Goal: Task Accomplishment & Management: Manage account settings

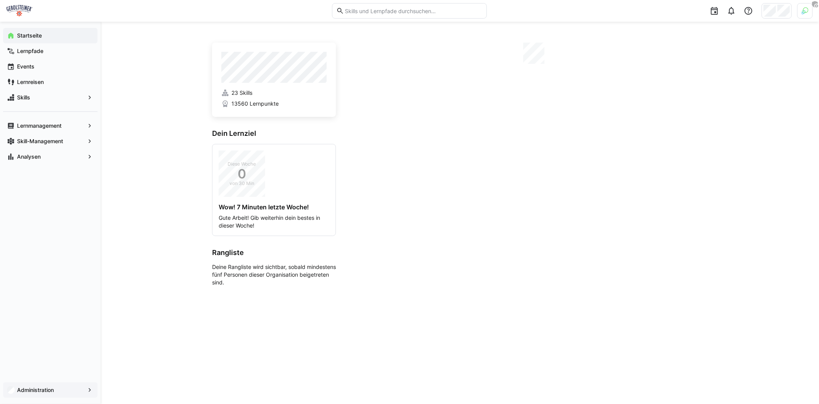
click at [0, 0] on app-navigation-label "Administration" at bounding box center [0, 0] width 0 height 0
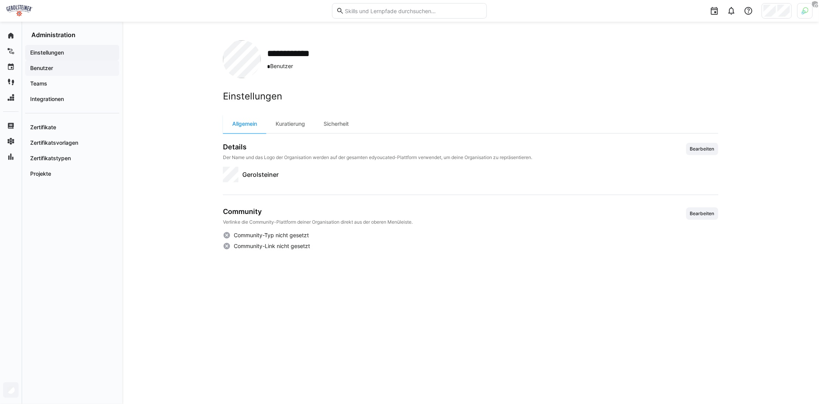
click at [62, 73] on div "Benutzer" at bounding box center [72, 67] width 94 height 15
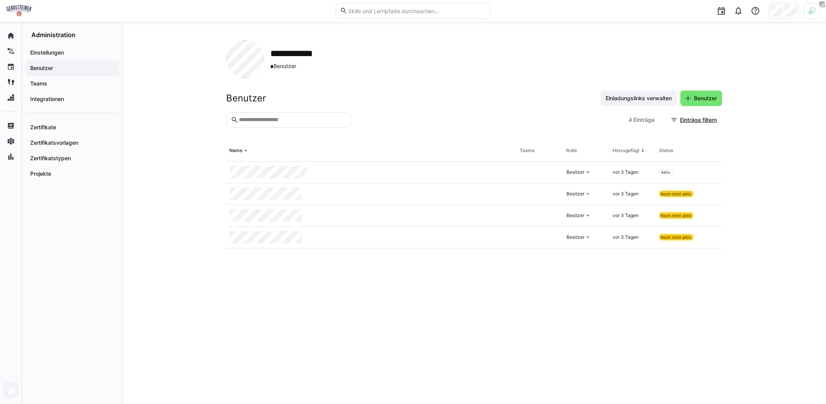
click at [271, 119] on input "text" at bounding box center [292, 120] width 108 height 7
paste input "**********"
type input "**********"
click at [715, 215] on eds-icon at bounding box center [712, 216] width 6 height 6
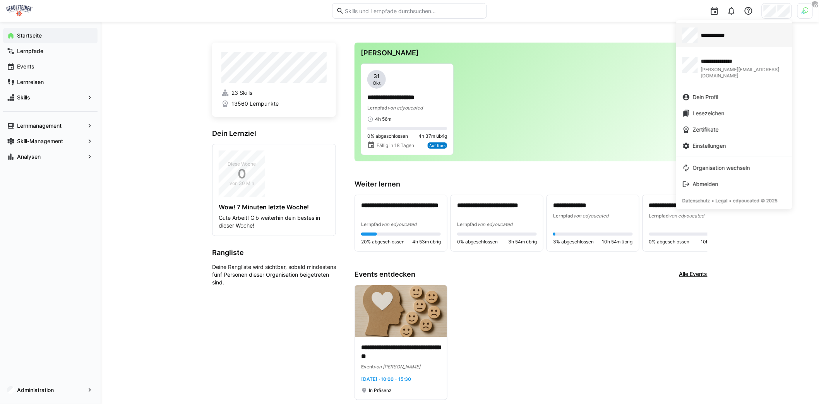
click at [712, 35] on span "**********" at bounding box center [717, 35] width 32 height 8
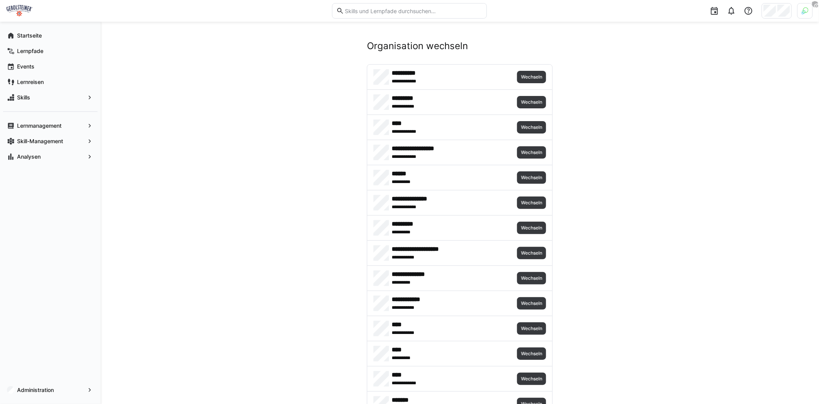
scroll to position [2903, 0]
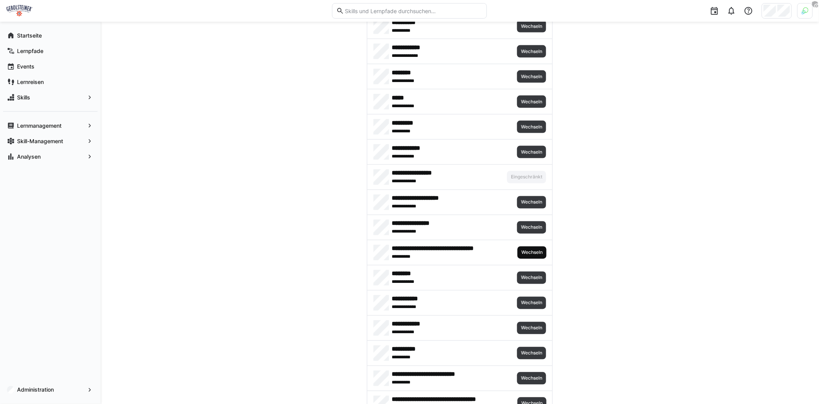
click at [529, 250] on span "Wechseln" at bounding box center [532, 253] width 23 height 6
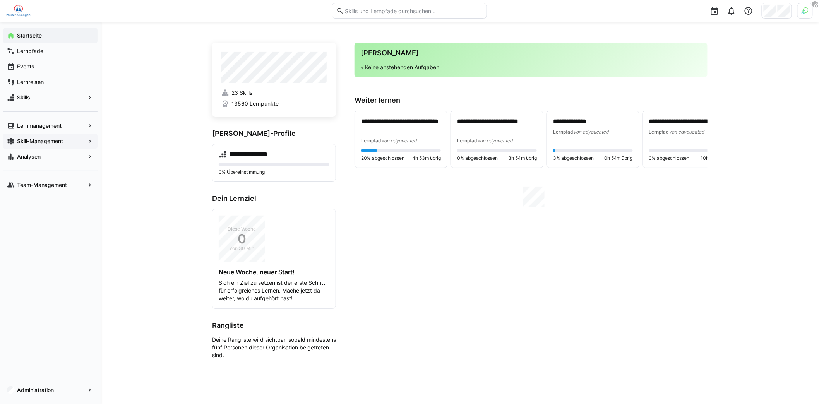
click at [0, 0] on app-navigation-label "Skill-Management" at bounding box center [0, 0] width 0 height 0
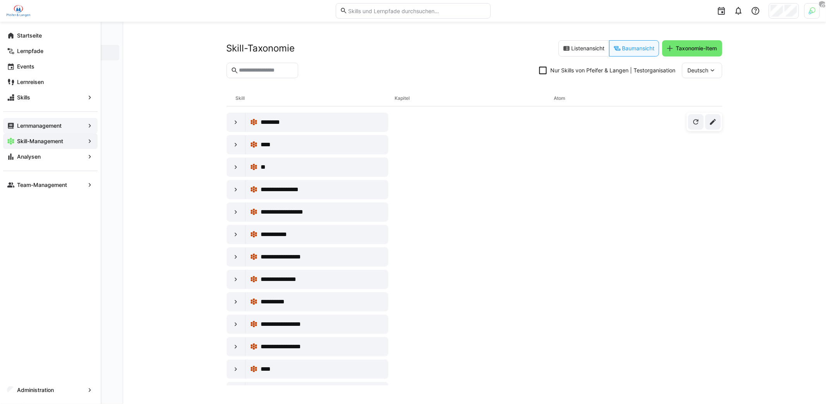
click at [51, 121] on div "Lernmanagement" at bounding box center [50, 125] width 94 height 15
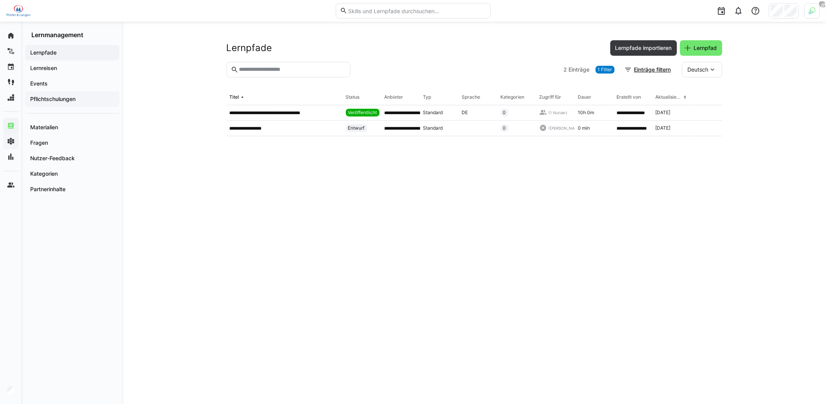
click at [0, 0] on app-navigation-label "Pflichtschulungen" at bounding box center [0, 0] width 0 height 0
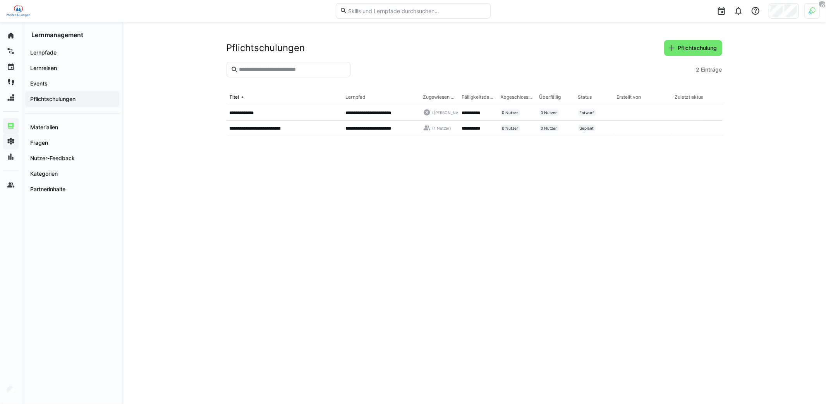
click at [234, 164] on eds-table "**********" at bounding box center [475, 238] width 496 height 296
click at [299, 210] on eds-table "**********" at bounding box center [475, 238] width 496 height 296
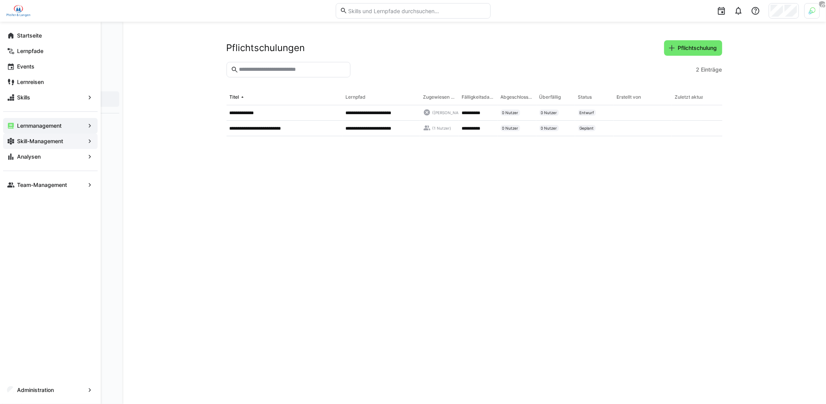
click at [15, 38] on div "Startseite" at bounding box center [50, 35] width 94 height 15
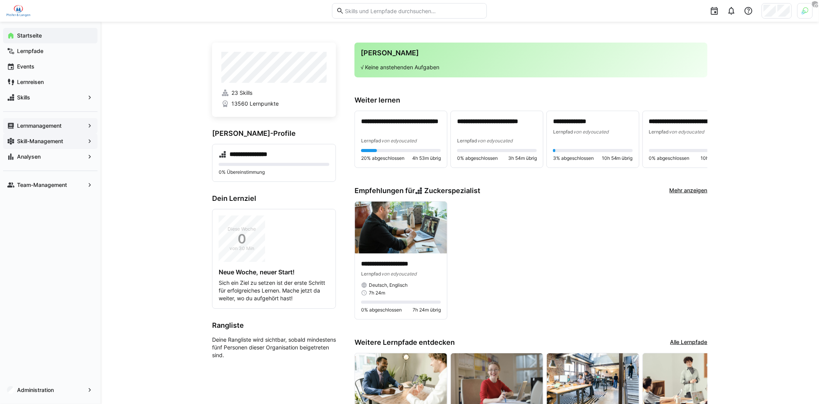
click at [625, 228] on div "**********" at bounding box center [531, 260] width 353 height 119
click at [584, 214] on div "**********" at bounding box center [531, 260] width 353 height 119
click at [137, 85] on div "**********" at bounding box center [460, 266] width 719 height 488
click at [57, 129] on span "Lernmanagement" at bounding box center [50, 126] width 69 height 8
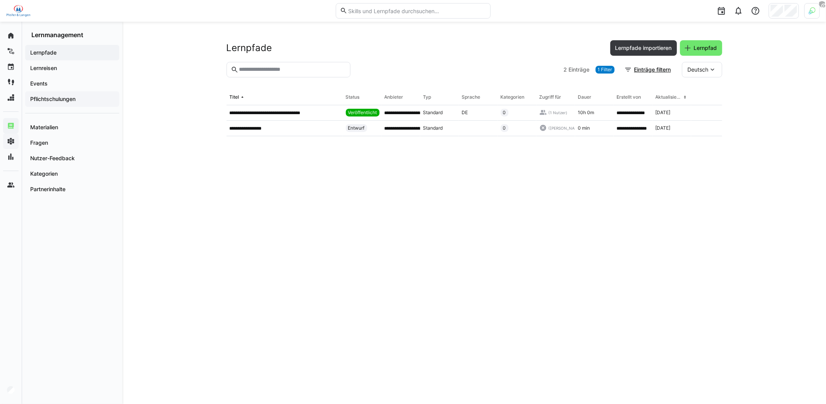
click at [0, 0] on app-navigation-label "Pflichtschulungen" at bounding box center [0, 0] width 0 height 0
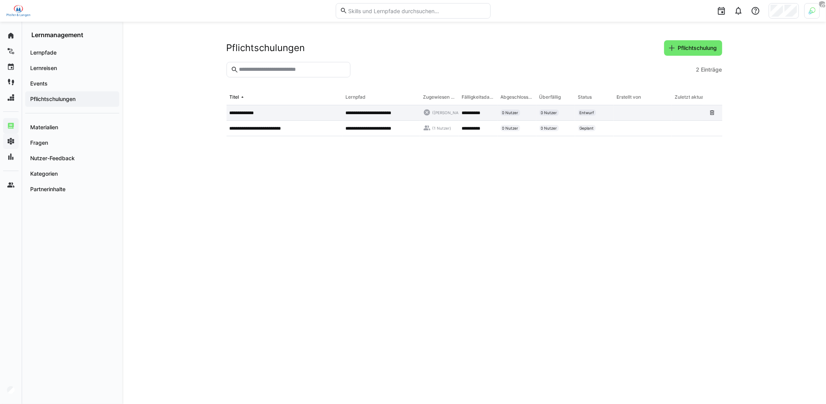
click at [251, 117] on div "**********" at bounding box center [285, 112] width 116 height 15
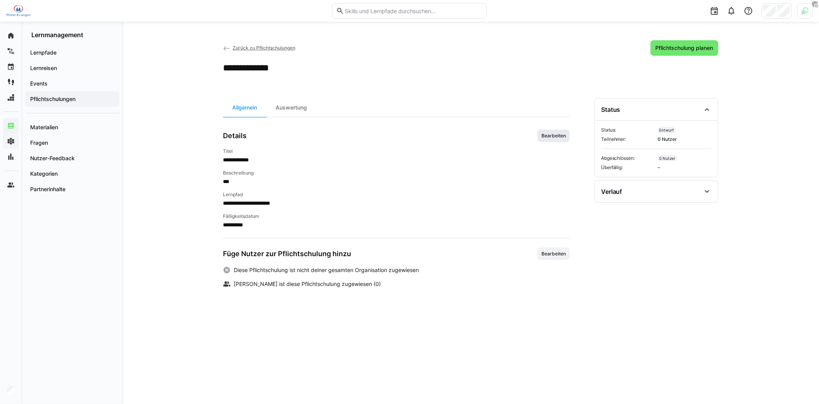
click at [549, 134] on span "Bearbeiten" at bounding box center [554, 136] width 26 height 6
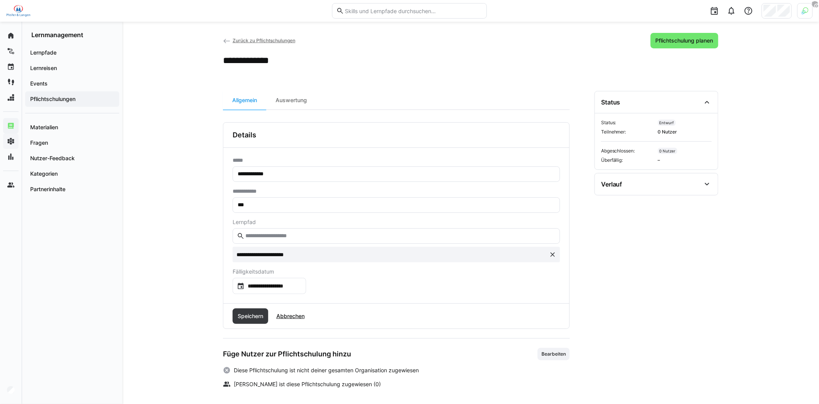
scroll to position [8, 0]
drag, startPoint x: 306, startPoint y: 174, endPoint x: 204, endPoint y: 175, distance: 101.9
click at [204, 175] on div "**********" at bounding box center [470, 210] width 697 height 393
click at [249, 199] on eds-input "***" at bounding box center [397, 204] width 328 height 15
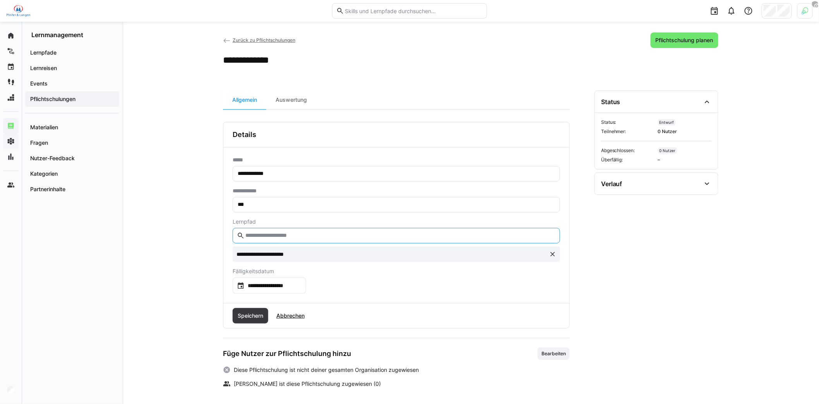
click at [267, 235] on input "text" at bounding box center [400, 235] width 311 height 7
click at [263, 287] on input "**********" at bounding box center [273, 286] width 57 height 8
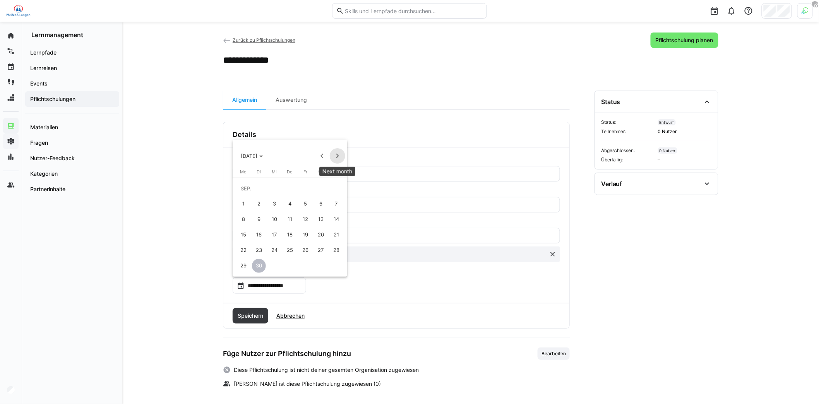
click at [339, 157] on span "Next month" at bounding box center [337, 155] width 15 height 15
click at [275, 265] on span "31" at bounding box center [275, 266] width 14 height 14
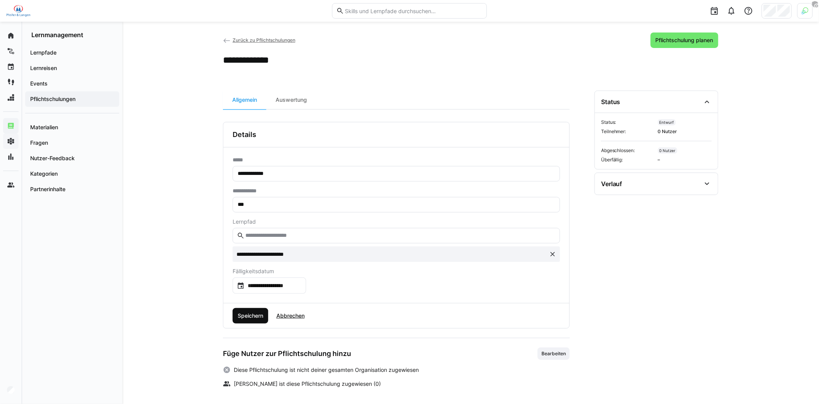
click at [256, 318] on span "Speichern" at bounding box center [251, 316] width 28 height 8
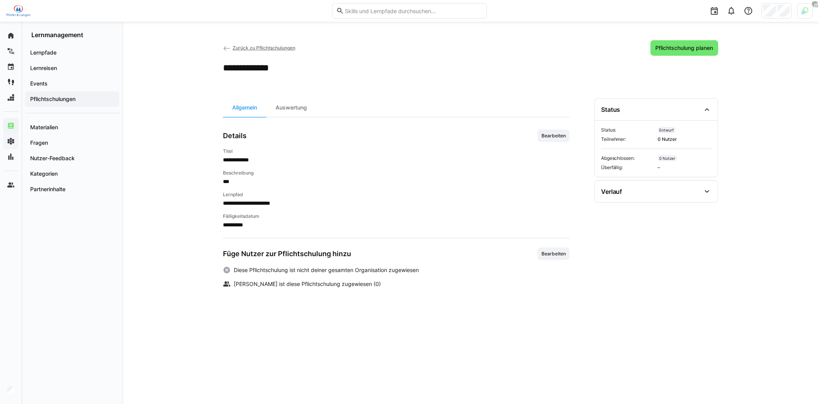
scroll to position [0, 0]
click at [548, 256] on span "Bearbeiten" at bounding box center [554, 254] width 32 height 12
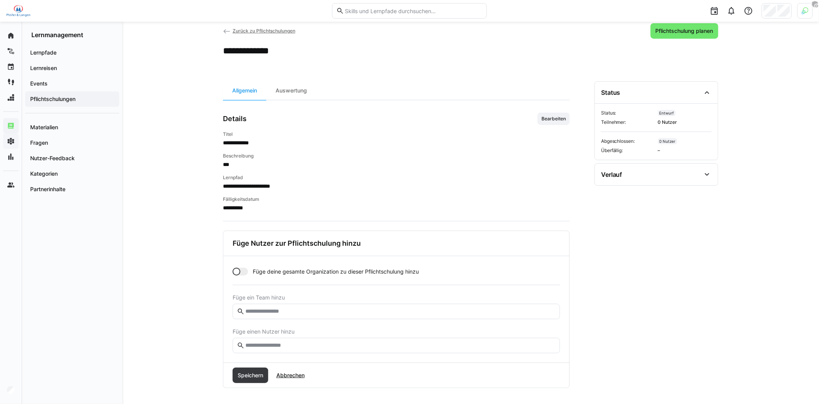
scroll to position [17, 0]
click at [241, 271] on div at bounding box center [240, 272] width 15 height 8
click at [241, 271] on div at bounding box center [245, 272] width 8 height 8
click at [270, 308] on input "text" at bounding box center [400, 311] width 311 height 7
click at [287, 346] on input "text" at bounding box center [400, 345] width 311 height 7
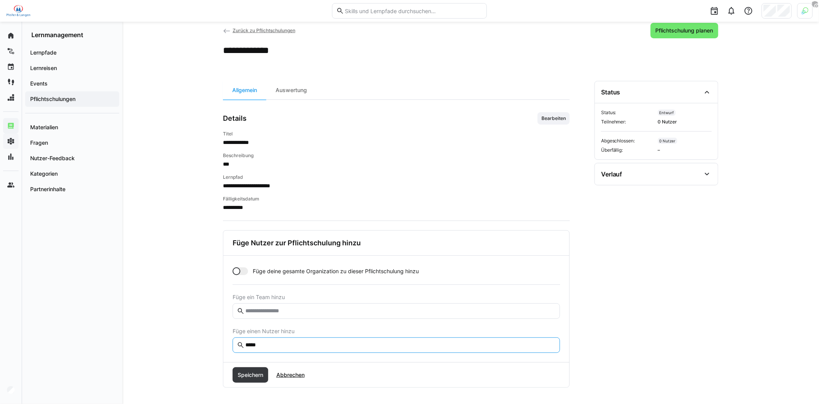
type input "******"
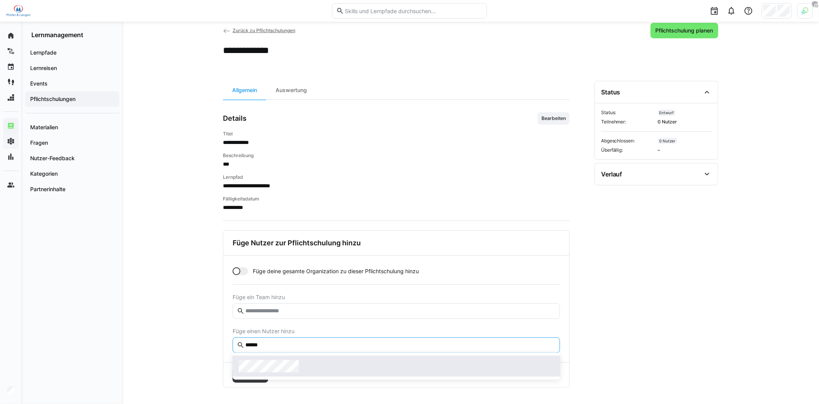
type input "******"
click at [281, 375] on span at bounding box center [397, 366] width 328 height 21
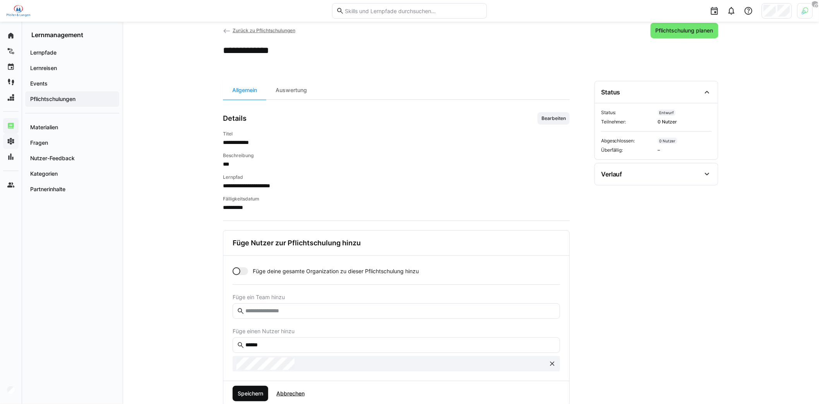
click at [259, 393] on span "Speichern" at bounding box center [251, 394] width 28 height 8
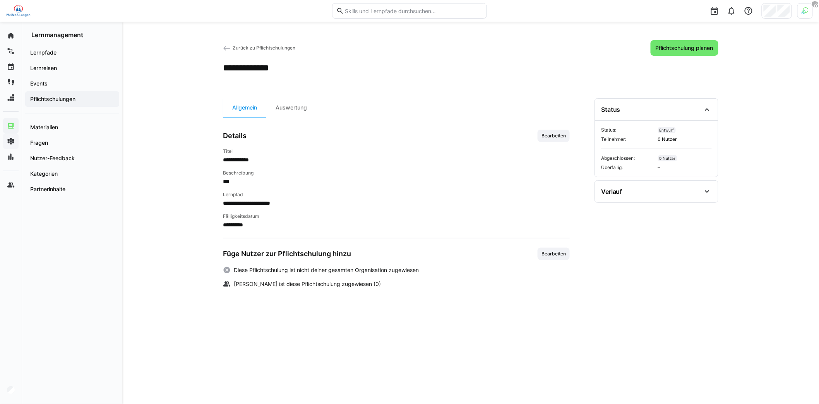
scroll to position [0, 0]
click at [547, 249] on span "Bearbeiten" at bounding box center [554, 254] width 32 height 12
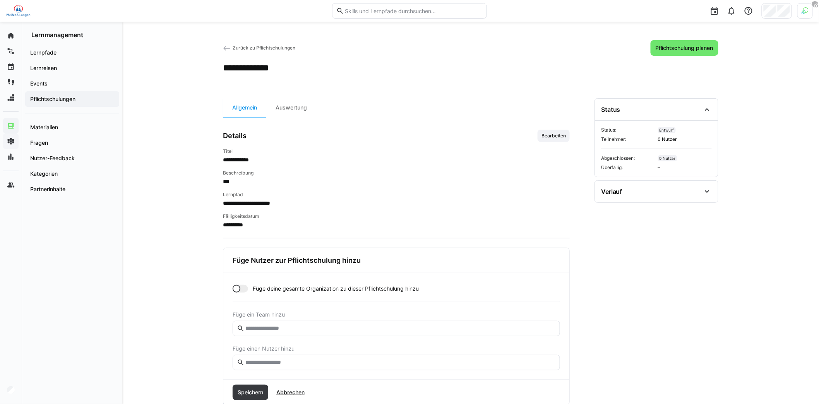
click at [285, 361] on input "text" at bounding box center [400, 362] width 311 height 7
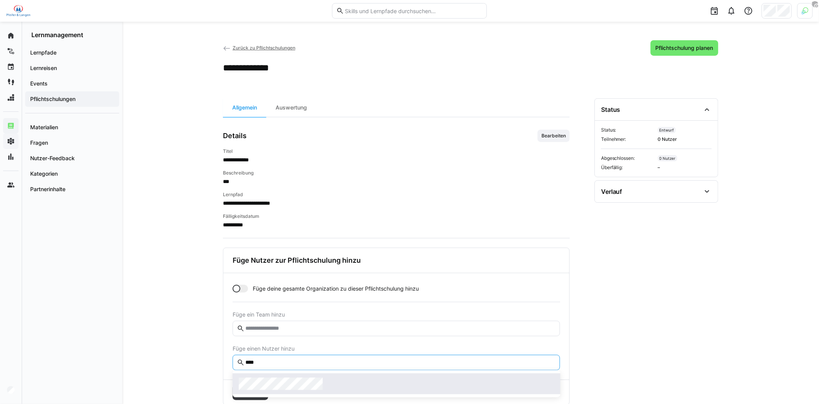
type input "****"
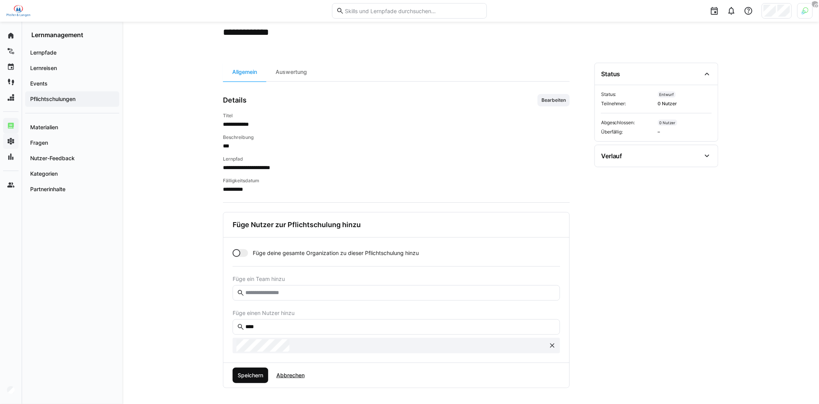
scroll to position [36, 0]
click at [249, 375] on span "Speichern" at bounding box center [251, 375] width 28 height 8
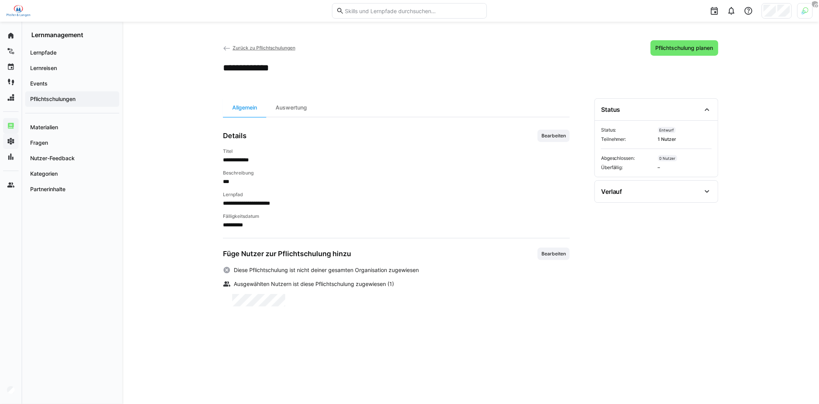
scroll to position [0, 0]
click at [422, 7] on eds-input at bounding box center [409, 10] width 155 height 15
click at [703, 47] on span "Pflichtschulung planen" at bounding box center [685, 48] width 60 height 8
click at [549, 253] on span "Bearbeiten" at bounding box center [554, 254] width 26 height 6
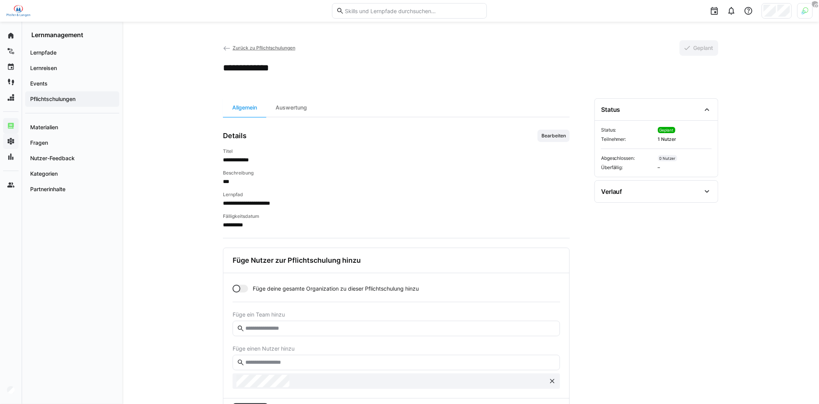
scroll to position [36, 0]
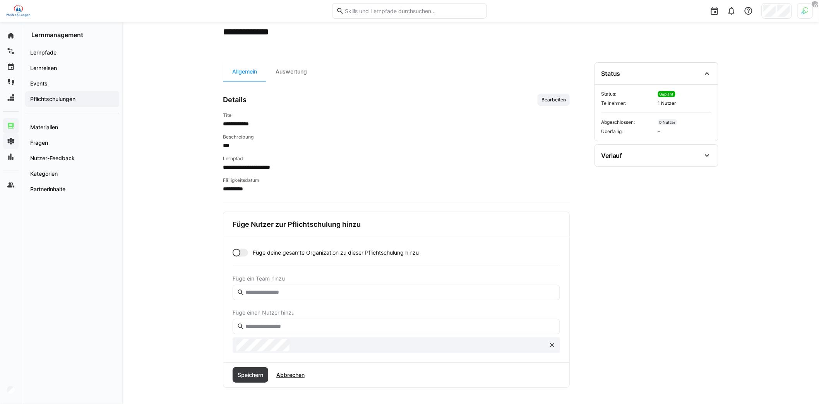
click at [283, 323] on input "text" at bounding box center [400, 326] width 311 height 7
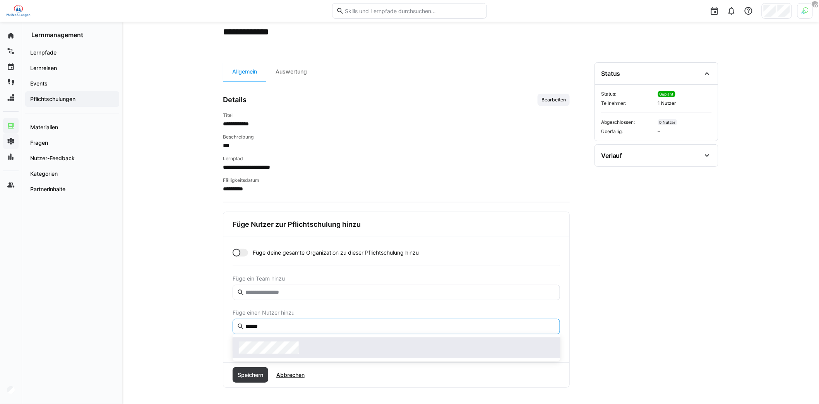
type input "******"
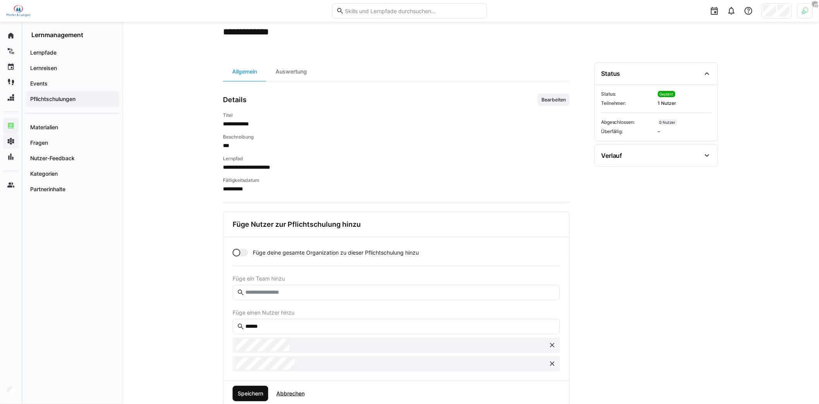
click at [260, 390] on span "Speichern" at bounding box center [251, 394] width 28 height 8
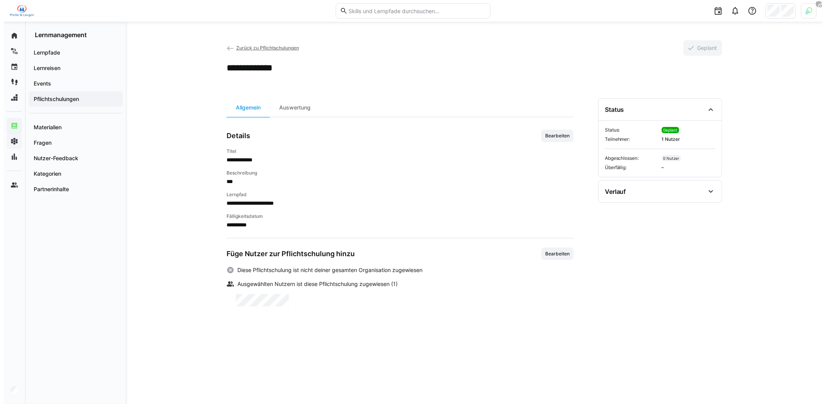
scroll to position [0, 0]
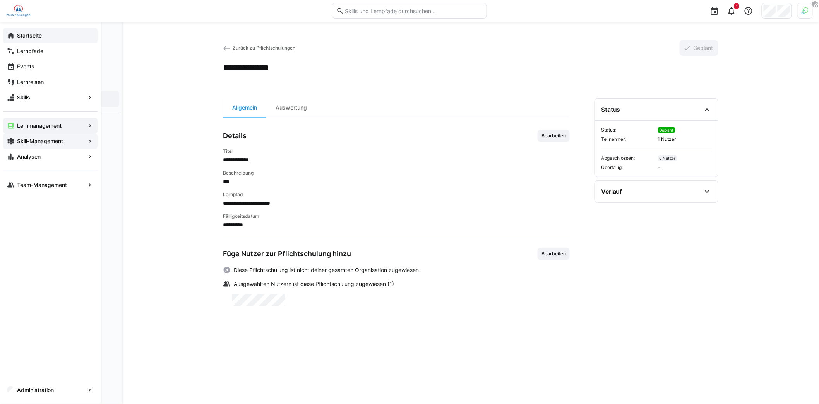
click at [0, 0] on app-navigation-label "Startseite" at bounding box center [0, 0] width 0 height 0
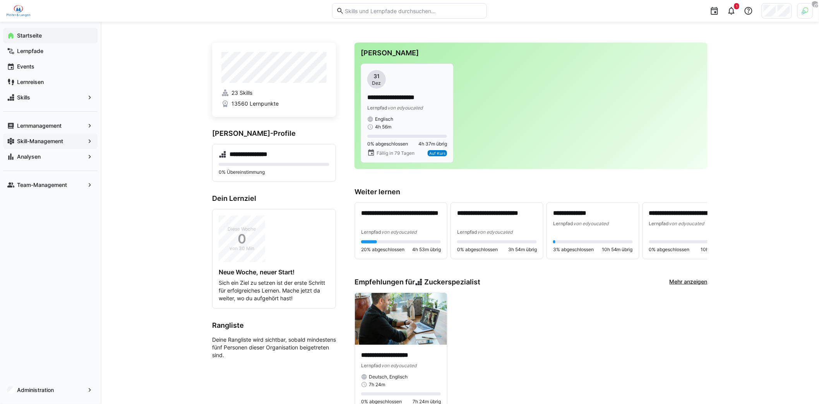
click at [401, 104] on div "Lernpfad von edyoucated" at bounding box center [408, 108] width 80 height 8
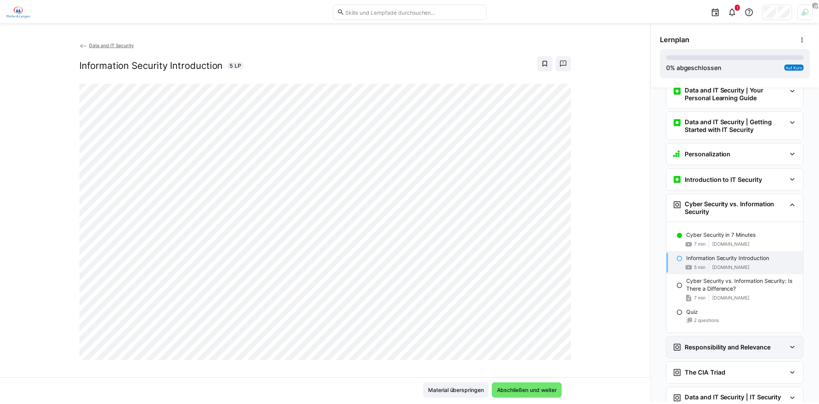
scroll to position [17, 0]
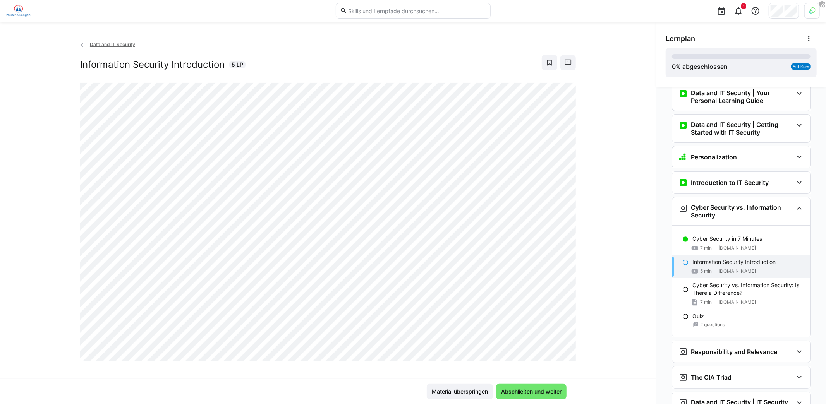
click at [18, 14] on img at bounding box center [18, 11] width 24 height 12
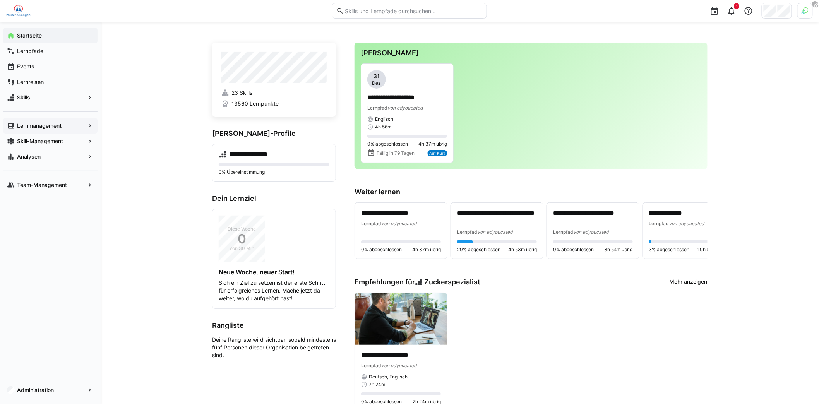
click at [66, 126] on span "Lernmanagement" at bounding box center [50, 126] width 69 height 8
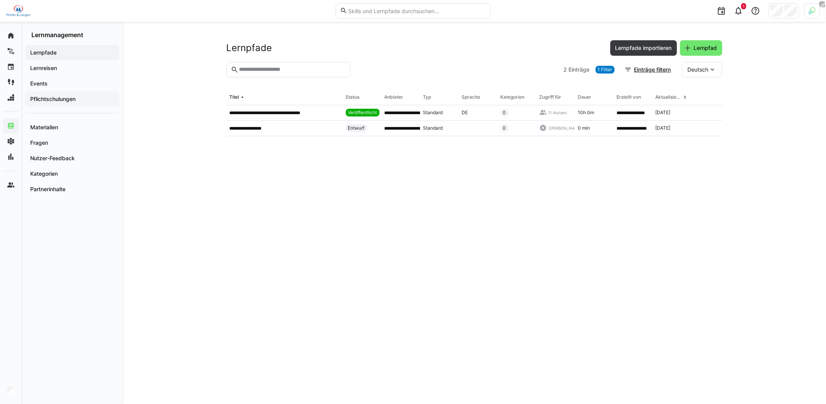
click at [0, 0] on app-navigation-label "Pflichtschulungen" at bounding box center [0, 0] width 0 height 0
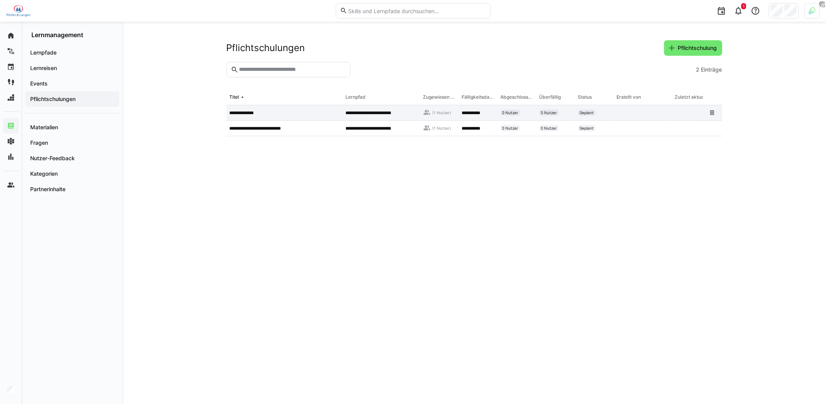
click at [264, 114] on app-table-first-column "**********" at bounding box center [285, 113] width 110 height 6
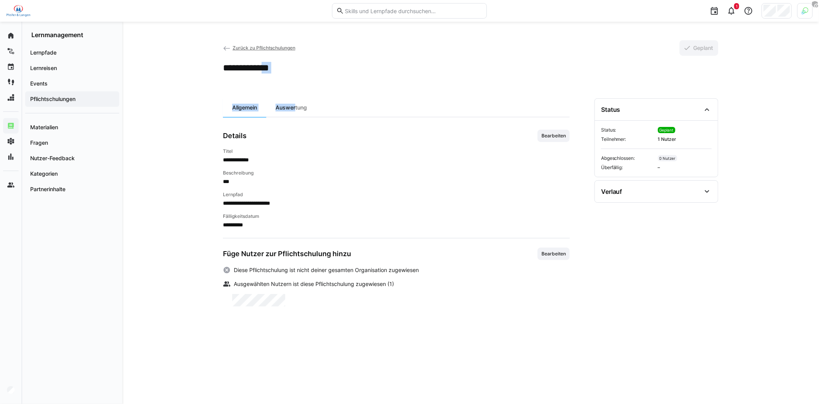
drag, startPoint x: 294, startPoint y: 109, endPoint x: 276, endPoint y: 67, distance: 46.3
click at [275, 65] on app-header-sidebar-layout "**********" at bounding box center [471, 212] width 496 height 345
click at [289, 107] on div "Auswertung" at bounding box center [291, 107] width 50 height 19
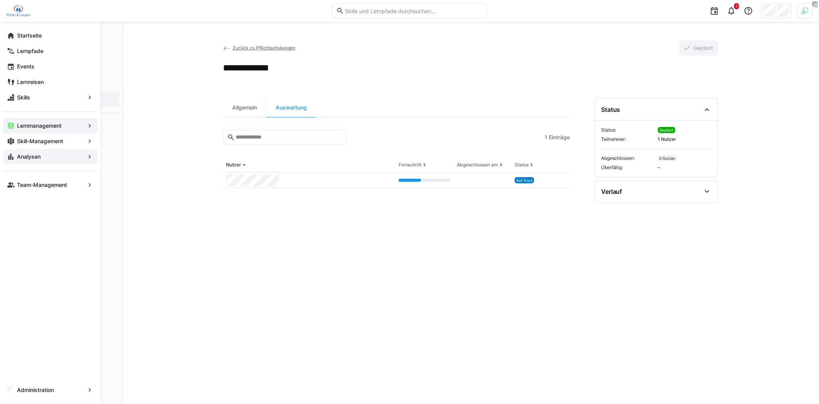
click at [42, 158] on span "Analysen" at bounding box center [50, 157] width 69 height 8
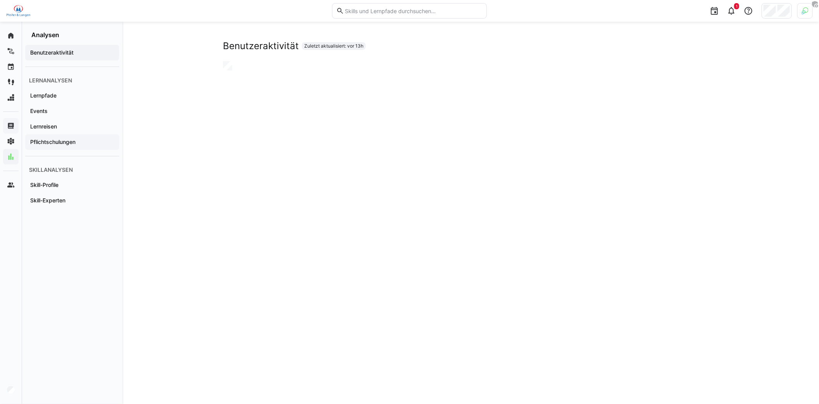
click at [0, 0] on app-navigation-label "Pflichtschulungen" at bounding box center [0, 0] width 0 height 0
click at [180, 146] on div "Pflichtschulungen Zuletzt aktualisiert: vor 13h" at bounding box center [470, 340] width 697 height 642
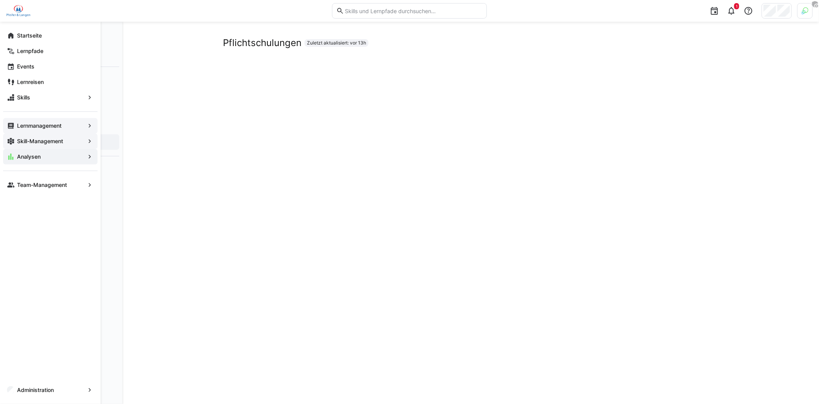
click at [0, 0] on app-navigation-label "Skill-Management" at bounding box center [0, 0] width 0 height 0
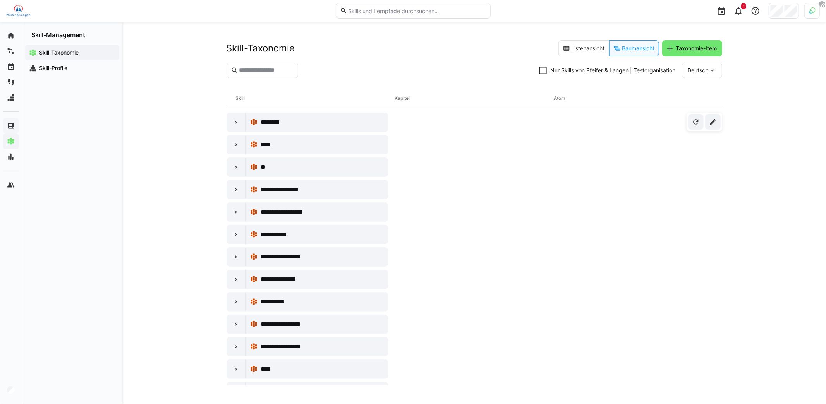
drag, startPoint x: 235, startPoint y: 97, endPoint x: 587, endPoint y: 97, distance: 351.3
click at [587, 97] on div "Skill Kapitel Atom" at bounding box center [475, 99] width 496 height 16
click at [504, 97] on div "Kapitel" at bounding box center [474, 98] width 159 height 15
drag, startPoint x: 233, startPoint y: 99, endPoint x: 249, endPoint y: 98, distance: 16.0
click at [248, 98] on div "Skill Kapitel Atom" at bounding box center [475, 99] width 496 height 16
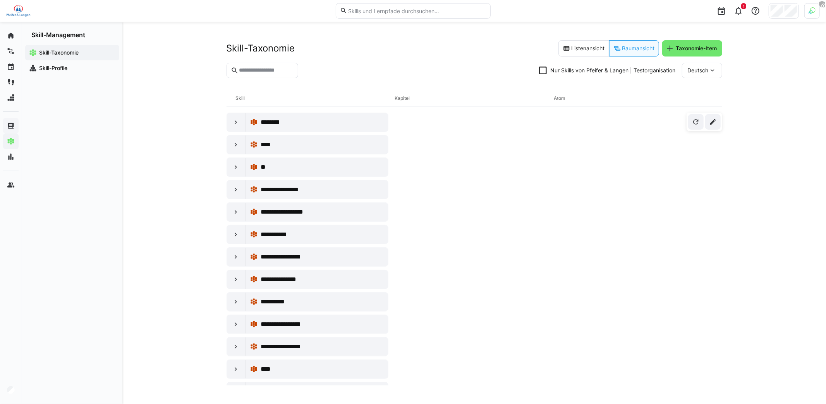
drag, startPoint x: 391, startPoint y: 96, endPoint x: 438, endPoint y: 97, distance: 47.6
click at [426, 96] on div "Skill Kapitel Atom" at bounding box center [475, 99] width 496 height 16
drag, startPoint x: 553, startPoint y: 96, endPoint x: 574, endPoint y: 96, distance: 21.3
click at [574, 96] on div "Skill Kapitel Atom" at bounding box center [475, 99] width 496 height 16
click at [555, 98] on div "Atom" at bounding box center [633, 98] width 159 height 15
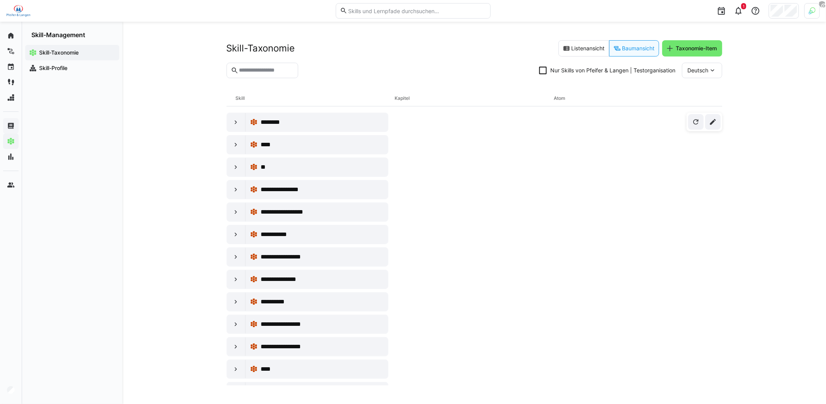
click at [557, 98] on div "Atom" at bounding box center [633, 98] width 159 height 15
drag, startPoint x: 406, startPoint y: 97, endPoint x: 230, endPoint y: 99, distance: 176.2
click at [230, 99] on div "Skill Kapitel Atom" at bounding box center [475, 99] width 496 height 16
click at [393, 96] on div "Skill" at bounding box center [315, 98] width 159 height 15
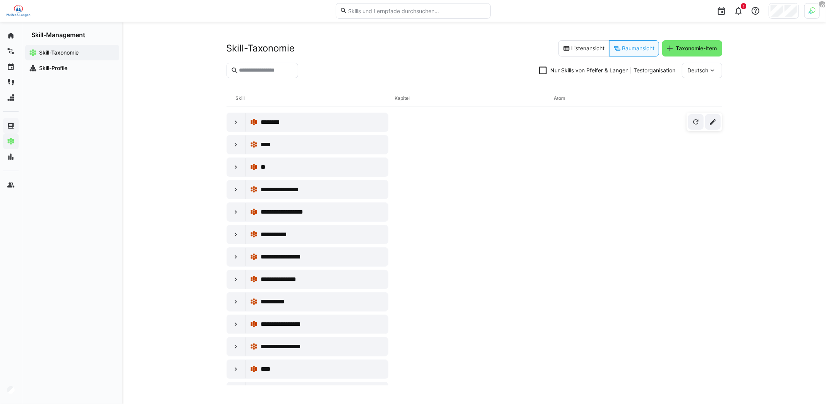
drag, startPoint x: 249, startPoint y: 97, endPoint x: 234, endPoint y: 96, distance: 15.1
click at [234, 96] on div "Skill Kapitel Atom" at bounding box center [475, 99] width 496 height 16
click at [236, 95] on div "Skill" at bounding box center [315, 98] width 159 height 15
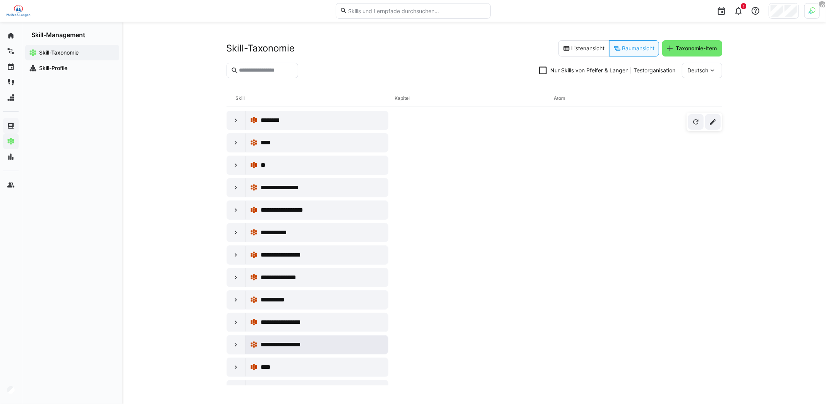
scroll to position [3, 0]
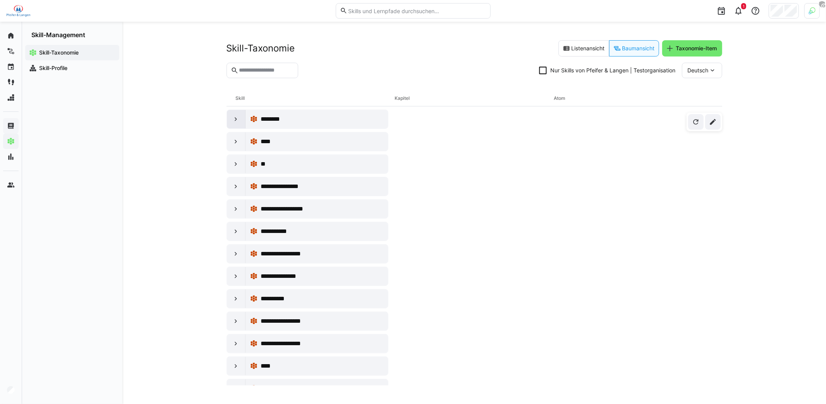
click at [237, 118] on eds-icon at bounding box center [236, 119] width 8 height 8
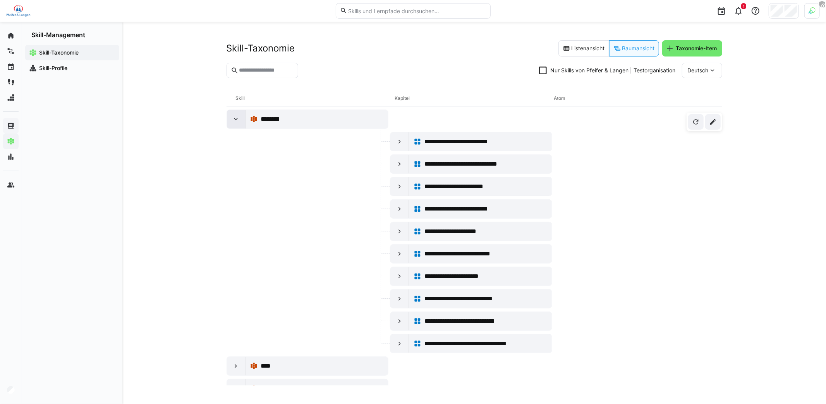
click at [234, 120] on eds-icon at bounding box center [236, 119] width 8 height 8
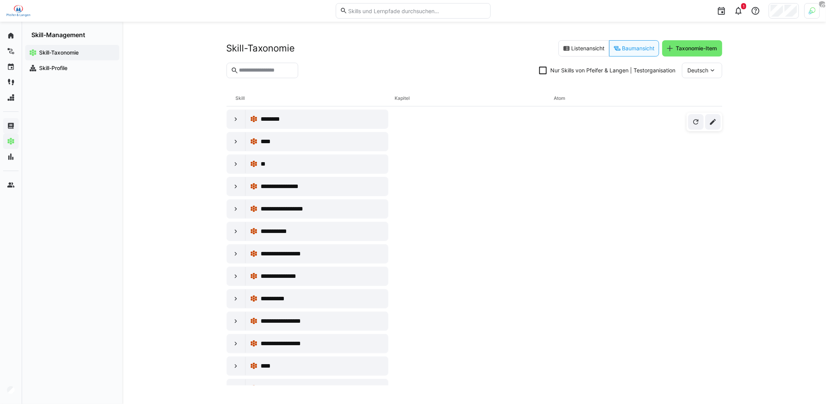
click at [266, 77] on eds-input at bounding box center [263, 70] width 72 height 15
click at [268, 72] on input "text" at bounding box center [266, 70] width 56 height 7
type input "***"
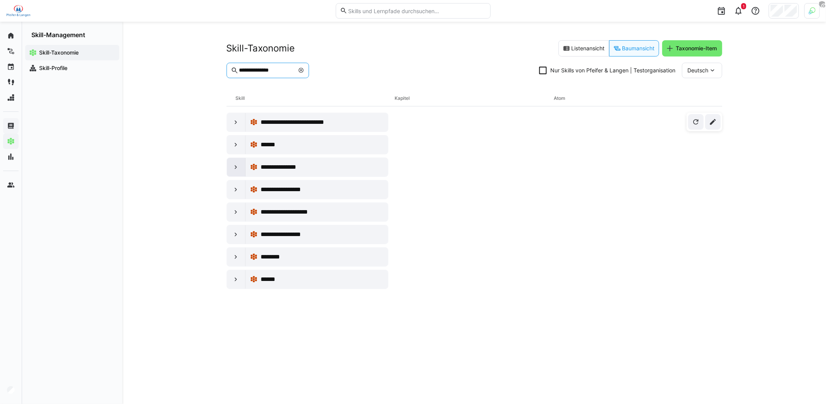
type input "**********"
click at [241, 168] on div at bounding box center [236, 167] width 19 height 19
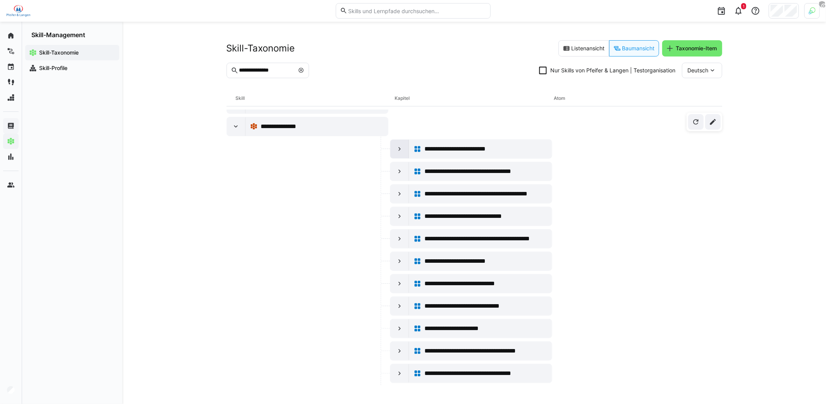
scroll to position [40, 0]
click at [679, 48] on span "Taxonomie-Item" at bounding box center [696, 49] width 43 height 8
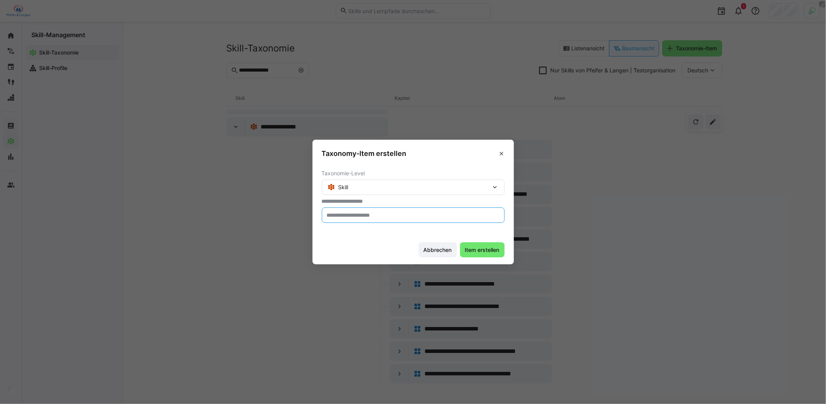
click at [390, 216] on input "text" at bounding box center [413, 215] width 174 height 7
type input "**********"
click at [477, 249] on span "Item erstellen" at bounding box center [482, 250] width 37 height 8
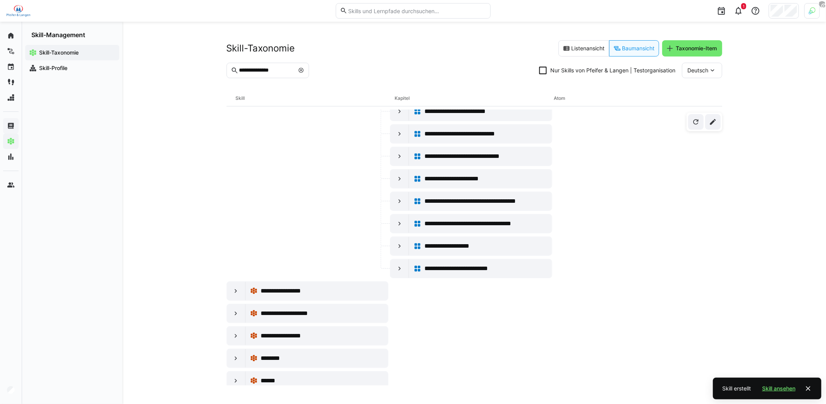
scroll to position [0, 0]
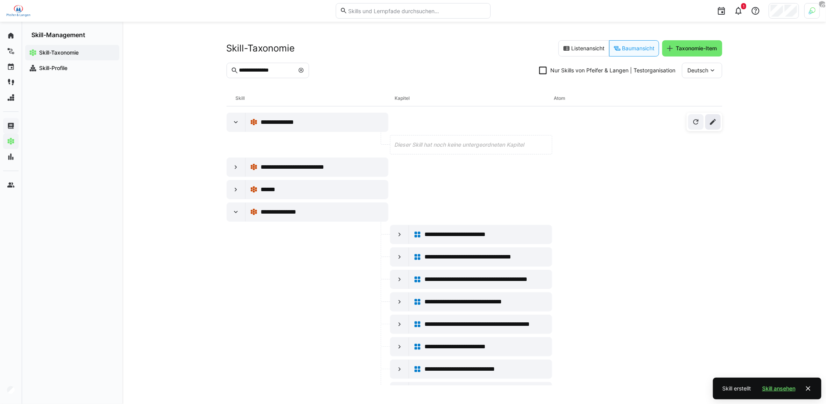
click at [709, 122] on eds-icon at bounding box center [713, 122] width 8 height 8
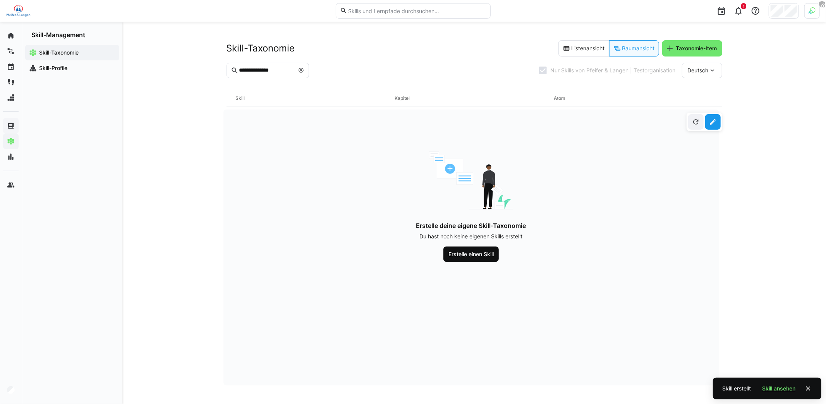
click at [481, 256] on span "Erstelle einen Skill" at bounding box center [471, 255] width 48 height 8
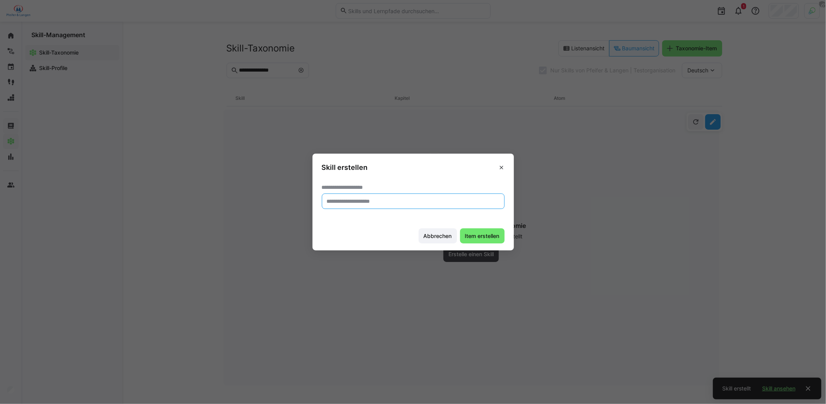
click at [410, 200] on input "text" at bounding box center [413, 201] width 174 height 7
click at [505, 166] on span at bounding box center [501, 167] width 12 height 12
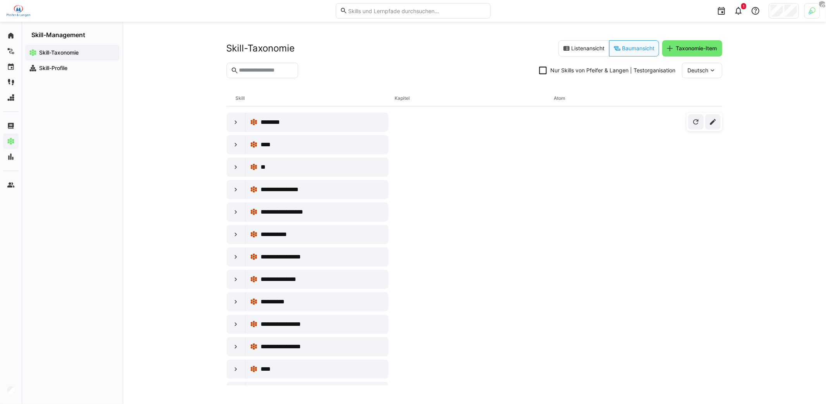
click at [547, 70] on eds-checkbox "Nur Skills von Pfeifer & Langen | Testorganisation" at bounding box center [607, 71] width 137 height 8
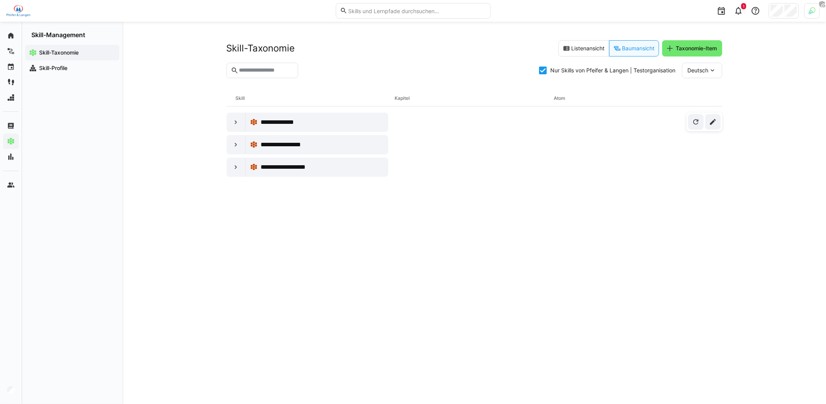
click at [547, 70] on eds-checkbox "Nur Skills von Pfeifer & Langen | Testorganisation" at bounding box center [607, 71] width 137 height 8
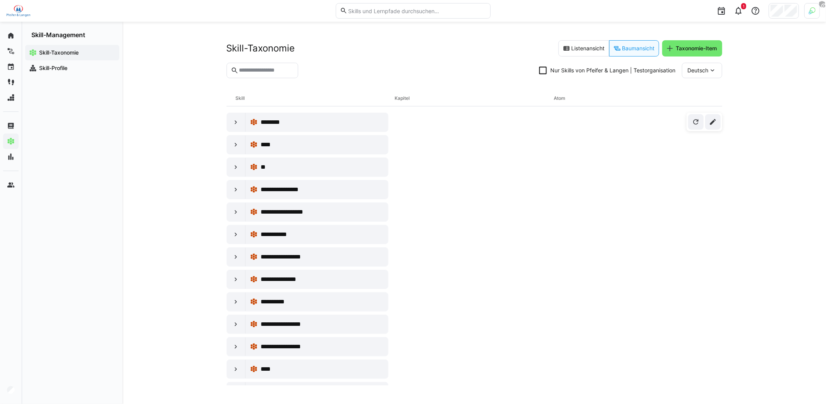
click at [542, 72] on icon at bounding box center [543, 71] width 8 height 8
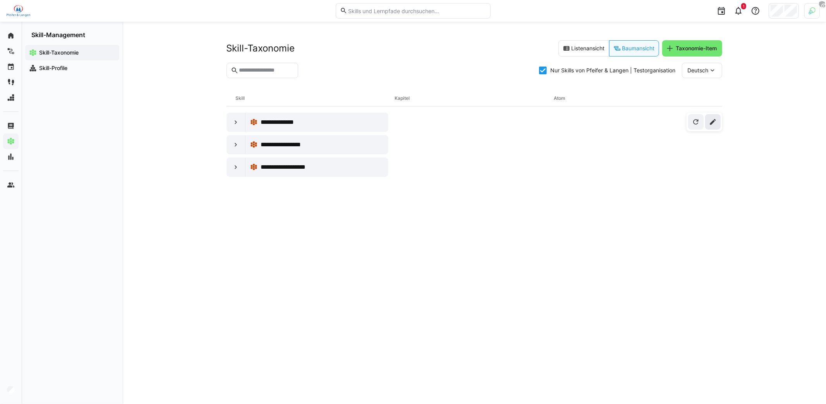
click at [715, 122] on eds-icon at bounding box center [713, 122] width 8 height 8
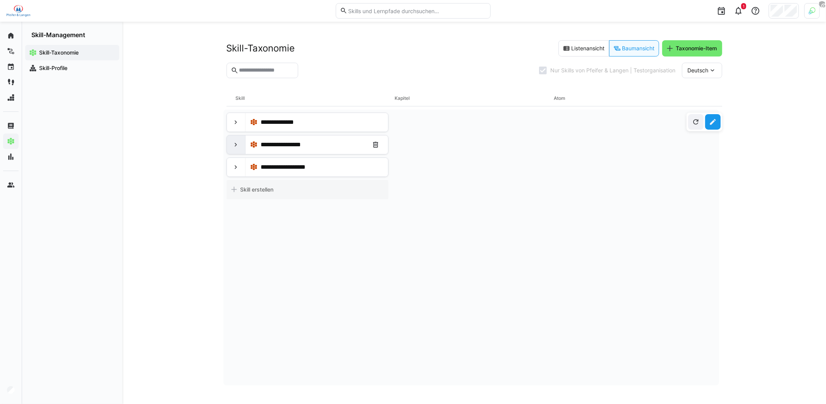
click at [239, 146] on eds-icon at bounding box center [236, 145] width 8 height 8
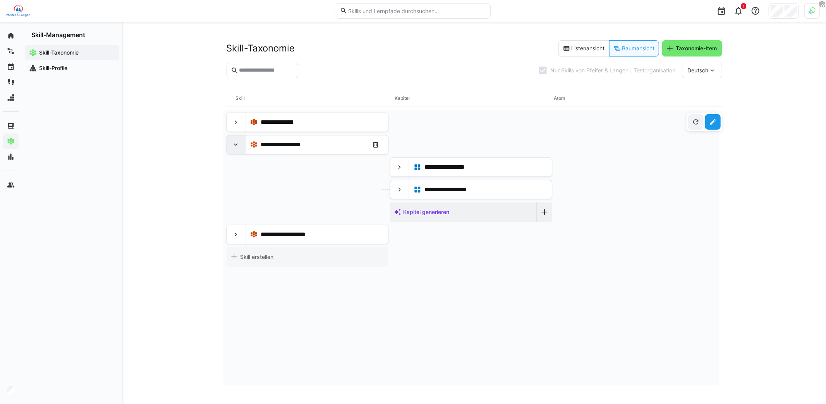
click at [239, 146] on eds-icon at bounding box center [236, 145] width 8 height 8
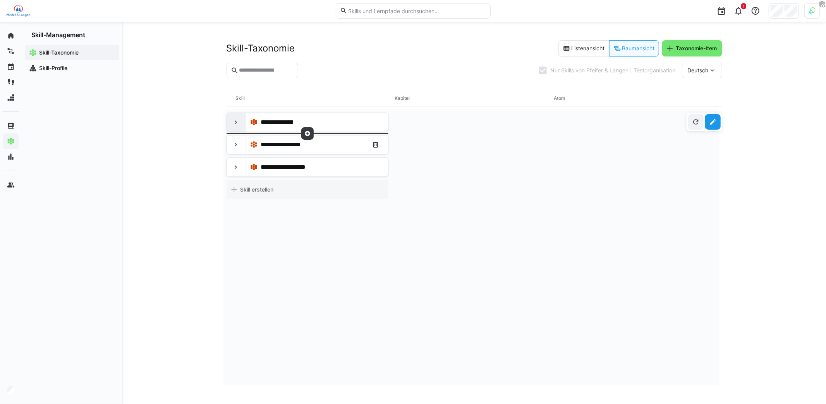
click at [236, 120] on eds-icon at bounding box center [236, 123] width 8 height 8
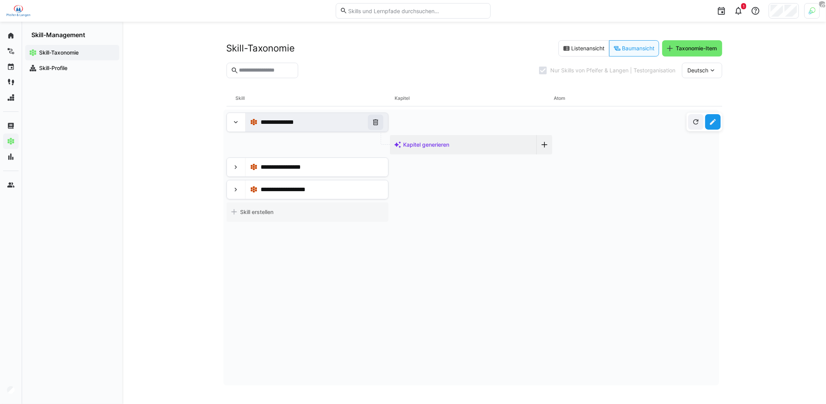
click at [373, 123] on eds-icon at bounding box center [376, 123] width 8 height 8
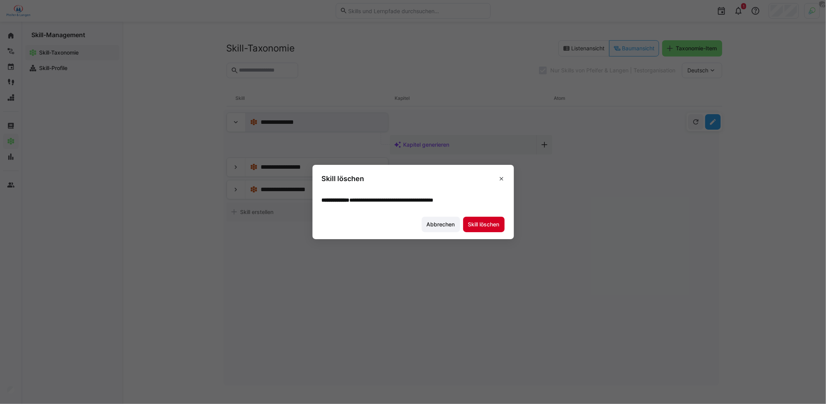
click at [486, 223] on span "Skill löschen" at bounding box center [484, 225] width 34 height 8
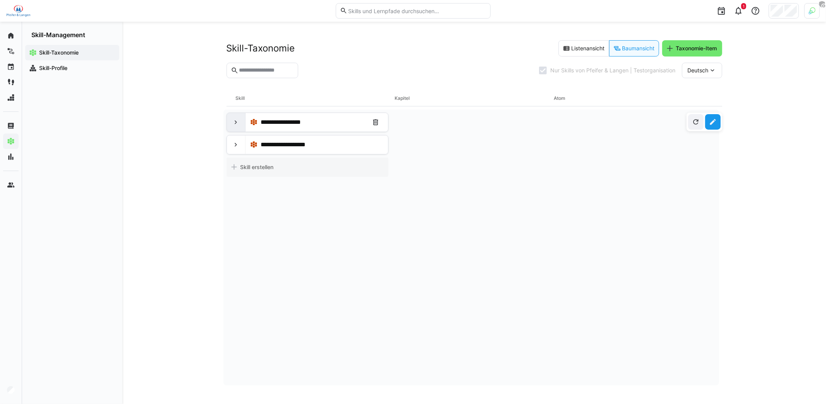
click at [235, 127] on div at bounding box center [236, 122] width 19 height 19
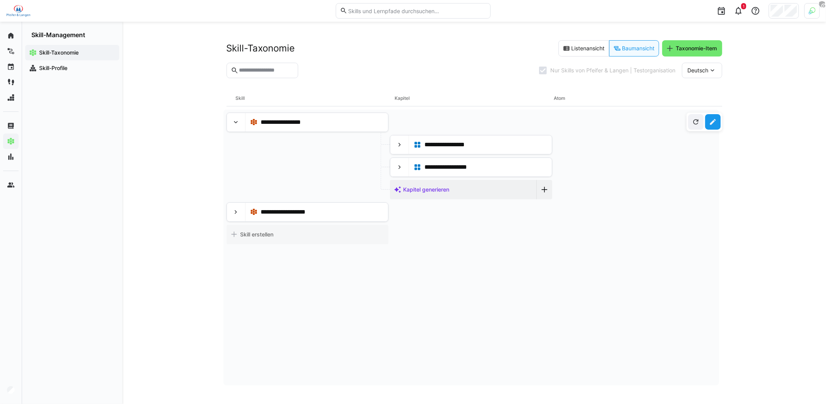
click at [715, 120] on eds-icon at bounding box center [713, 122] width 8 height 8
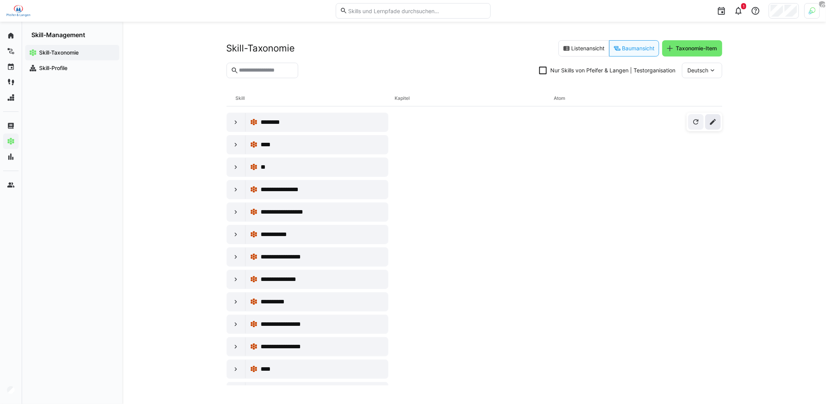
click at [715, 123] on eds-icon at bounding box center [713, 122] width 8 height 8
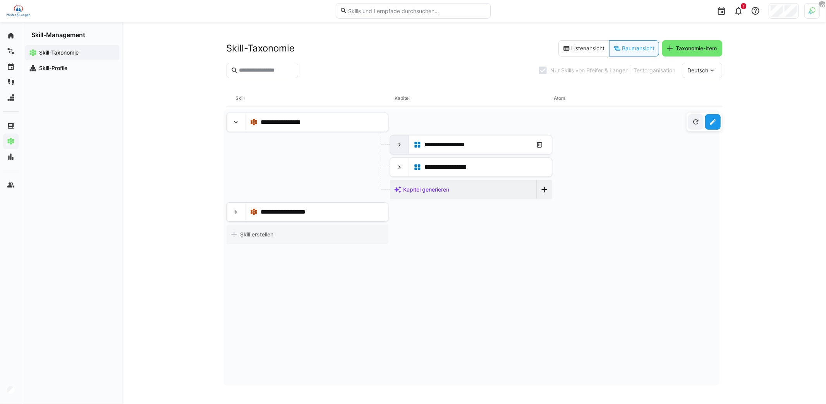
click at [404, 145] on div at bounding box center [399, 145] width 19 height 19
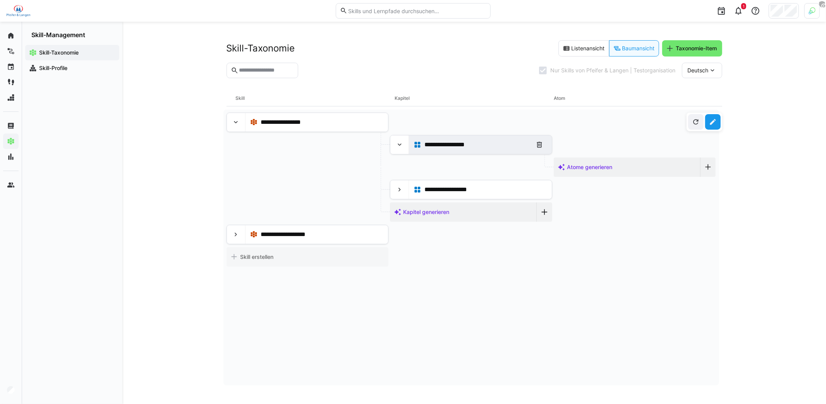
click at [447, 147] on span "**********" at bounding box center [451, 144] width 55 height 9
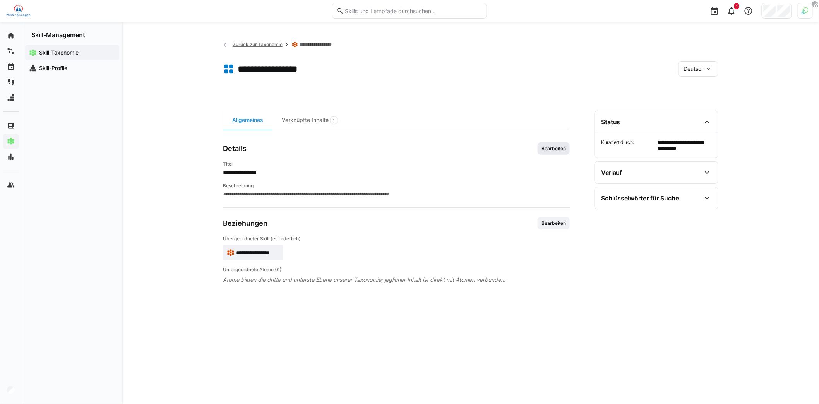
click at [562, 148] on span "Bearbeiten" at bounding box center [554, 149] width 26 height 6
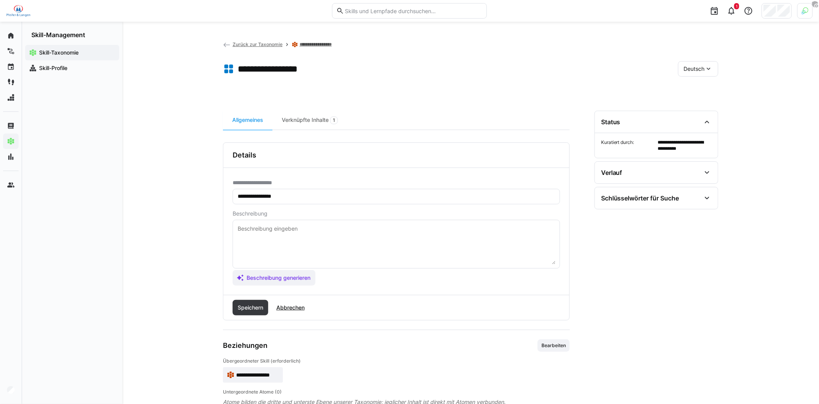
click at [318, 238] on textarea at bounding box center [396, 244] width 319 height 40
click at [269, 191] on eds-input "**********" at bounding box center [397, 196] width 328 height 15
click at [269, 192] on eds-input "**********" at bounding box center [397, 196] width 328 height 15
click at [269, 194] on input "**********" at bounding box center [396, 196] width 319 height 7
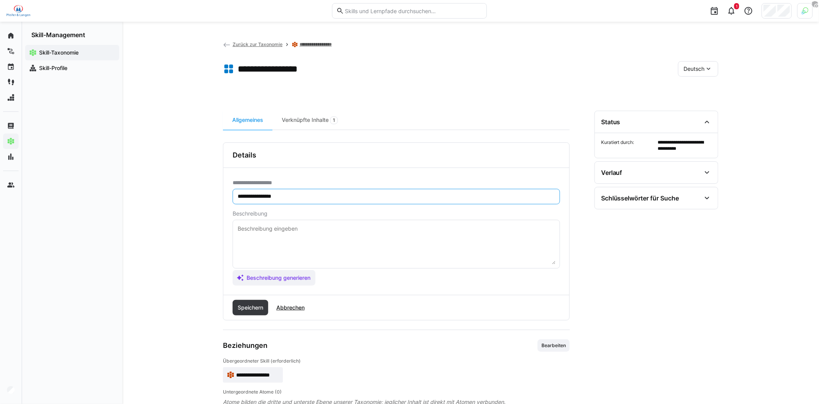
click at [269, 194] on input "**********" at bounding box center [396, 196] width 319 height 7
click at [298, 277] on span "Beschreibung generieren" at bounding box center [279, 278] width 66 height 8
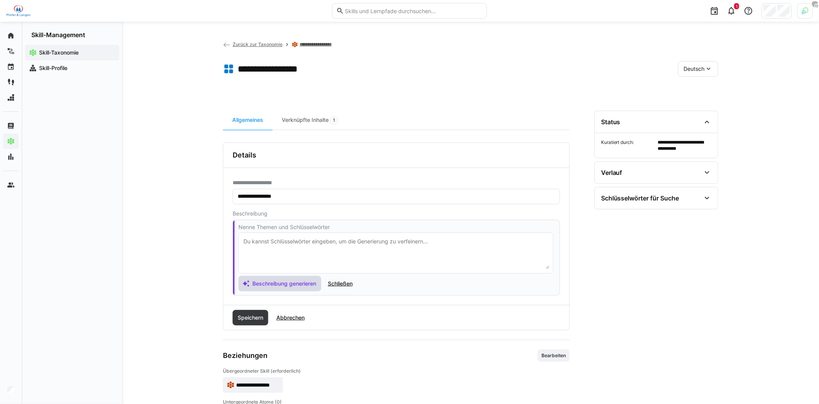
click at [285, 234] on eds-input at bounding box center [396, 253] width 315 height 41
paste textarea "Zuckertechnologie"
type textarea "Zuckertechnologie"
click at [295, 286] on span "Beschreibung generieren" at bounding box center [284, 284] width 66 height 8
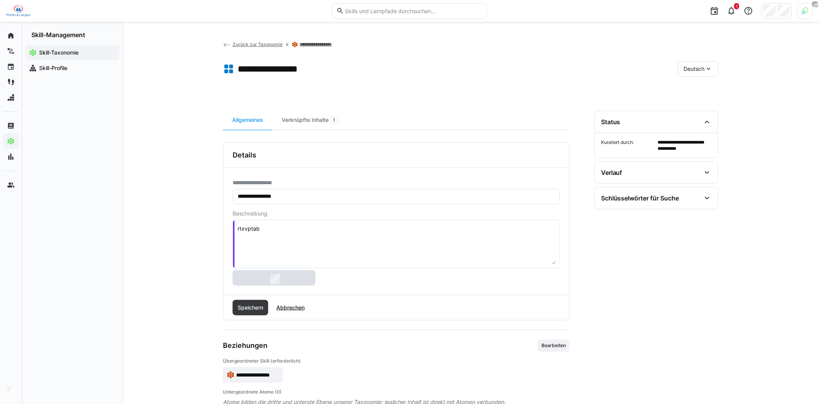
type textarea "lbpiy"
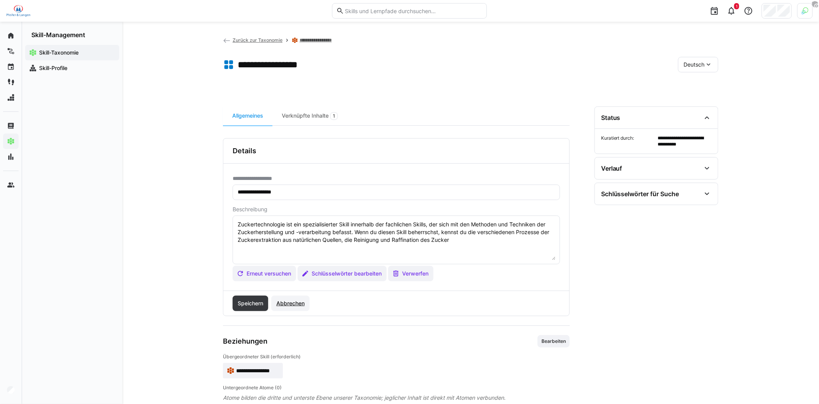
scroll to position [5, 0]
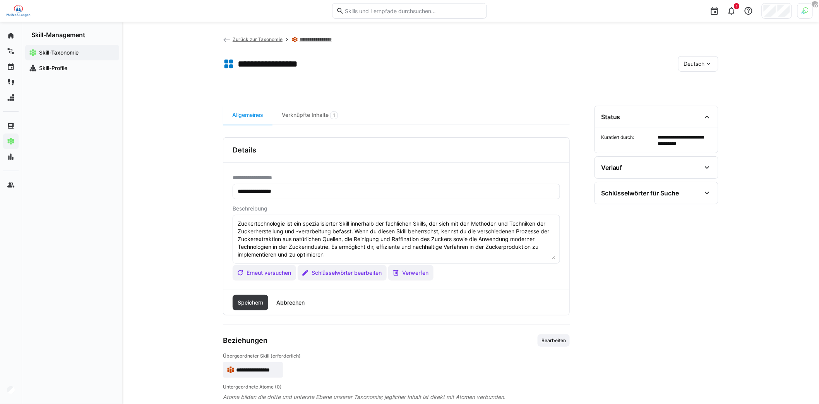
type textarea "Zuckertechnologie ist ein spezialisierter Skill innerhalb der fachlichen Skills…"
click at [260, 300] on span "Speichern" at bounding box center [251, 301] width 28 height 8
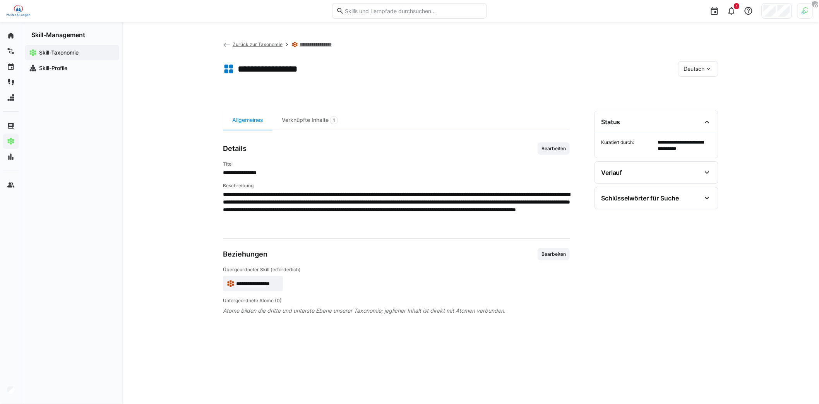
scroll to position [0, 0]
click at [318, 120] on div "Verknüpfte Inhalte 1" at bounding box center [310, 120] width 75 height 19
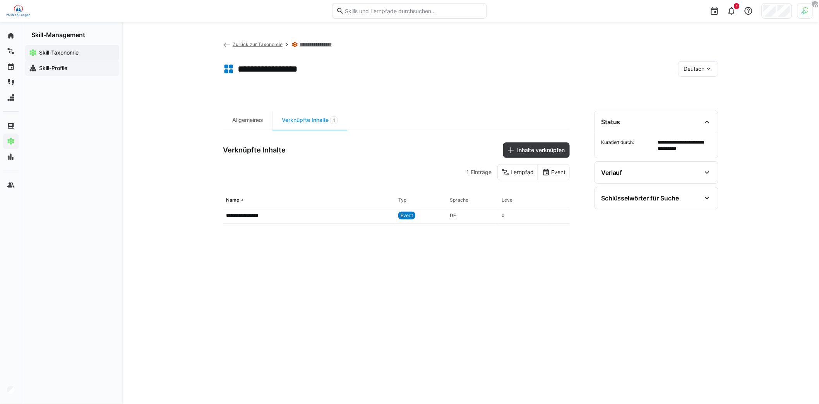
click at [55, 72] on div "Skill-Profile" at bounding box center [72, 67] width 94 height 15
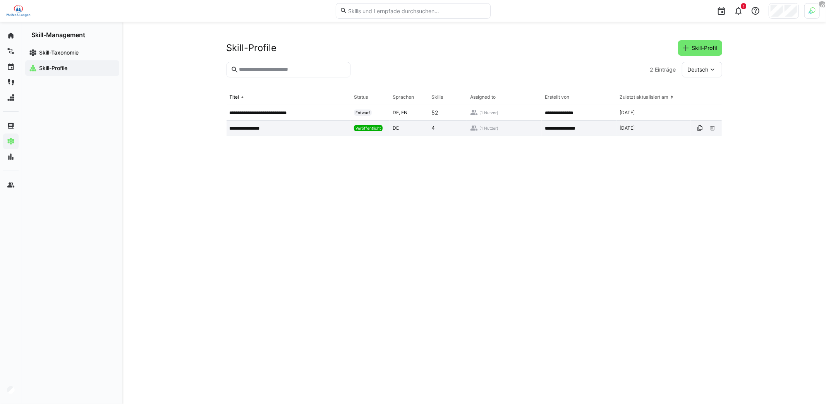
click at [255, 129] on p "**********" at bounding box center [248, 128] width 36 height 6
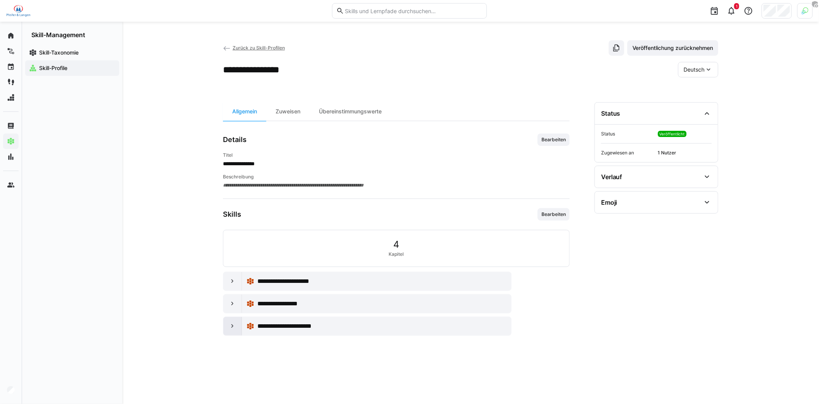
click at [228, 325] on div at bounding box center [232, 326] width 19 height 19
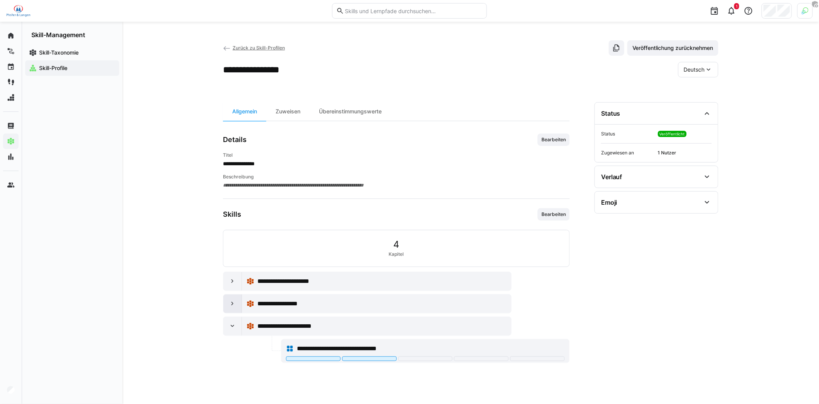
click at [230, 305] on eds-icon at bounding box center [233, 304] width 8 height 8
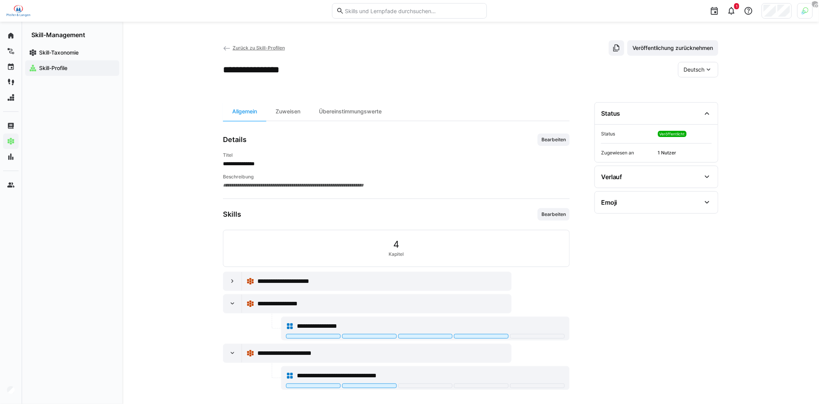
scroll to position [1, 0]
click at [559, 211] on span "Bearbeiten" at bounding box center [554, 214] width 26 height 6
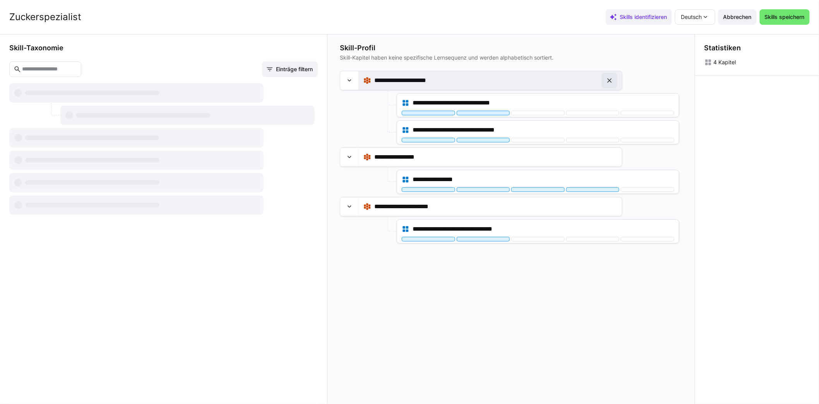
click at [610, 81] on eds-icon at bounding box center [610, 81] width 8 height 8
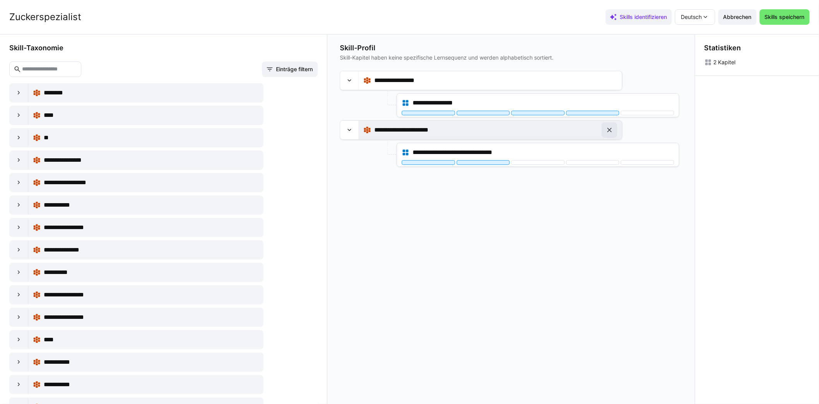
click at [618, 128] on span at bounding box center [609, 129] width 15 height 15
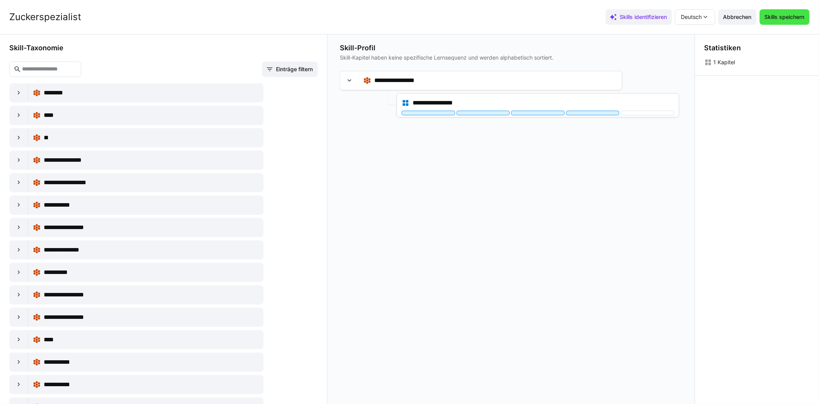
click at [778, 15] on span "Skills speichern" at bounding box center [785, 17] width 42 height 8
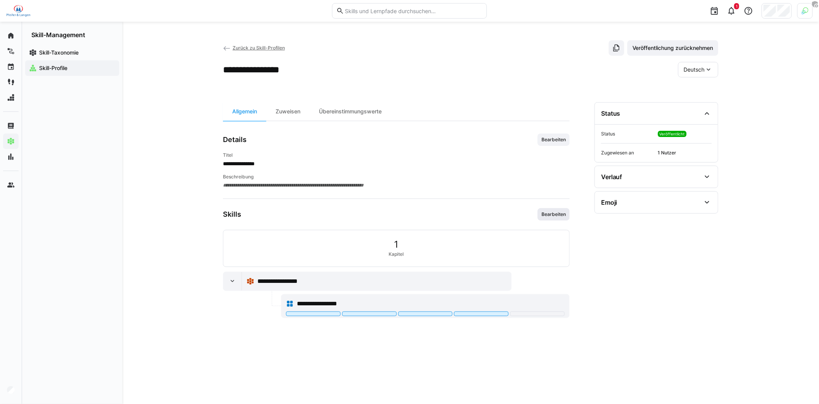
click at [558, 211] on span "Bearbeiten" at bounding box center [554, 214] width 26 height 6
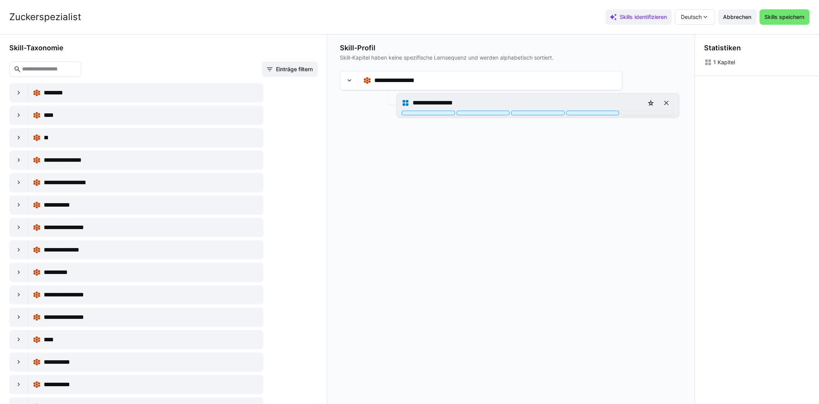
click at [572, 104] on div "**********" at bounding box center [527, 102] width 228 height 9
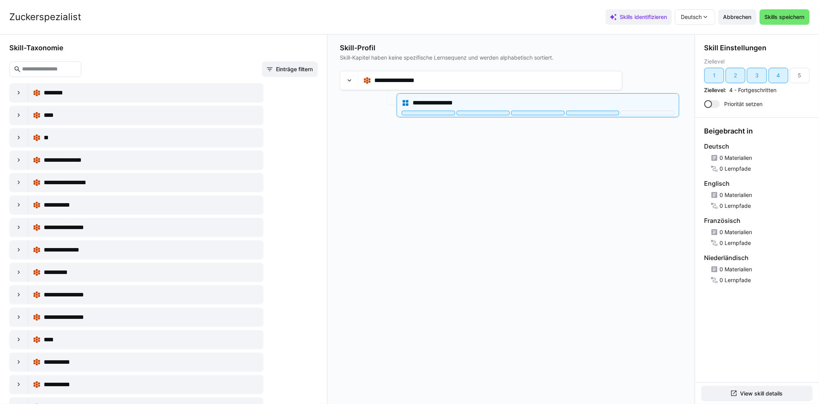
click at [733, 16] on span "Abbrechen" at bounding box center [738, 17] width 31 height 8
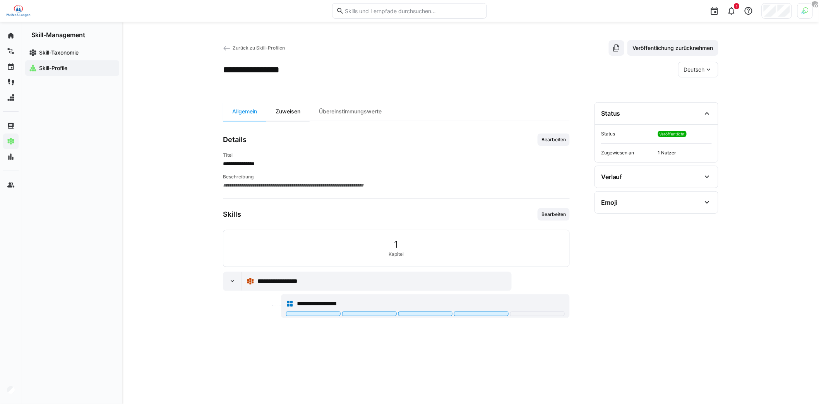
click at [295, 113] on div "Zuweisen" at bounding box center [287, 111] width 43 height 19
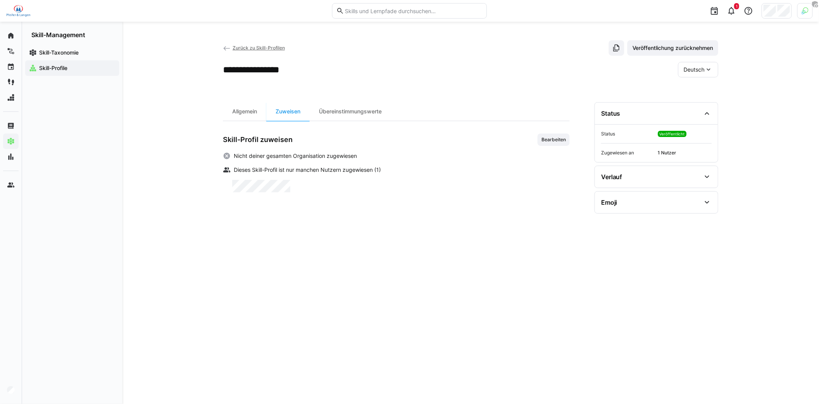
click at [252, 182] on app-user-badge at bounding box center [401, 186] width 338 height 12
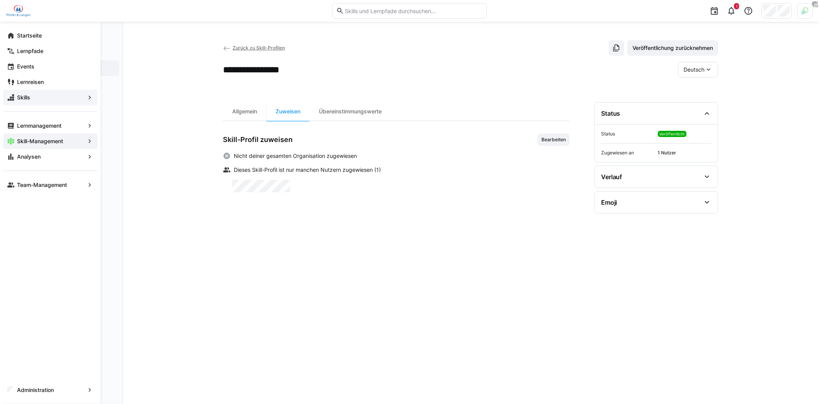
click at [44, 97] on span "Skills" at bounding box center [50, 98] width 69 height 8
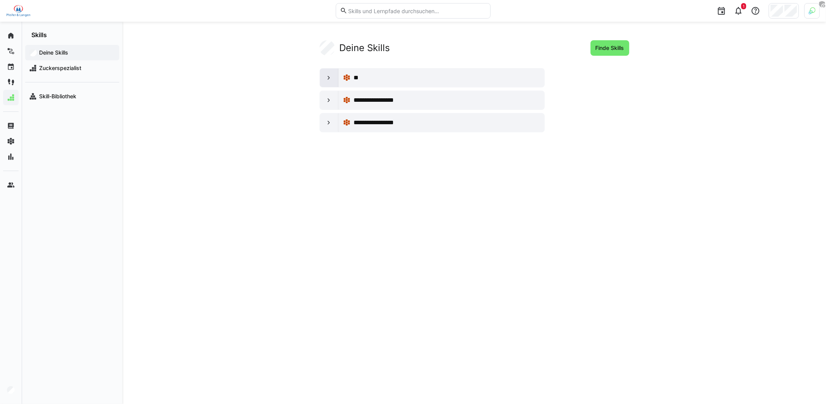
click at [326, 83] on div at bounding box center [329, 78] width 19 height 19
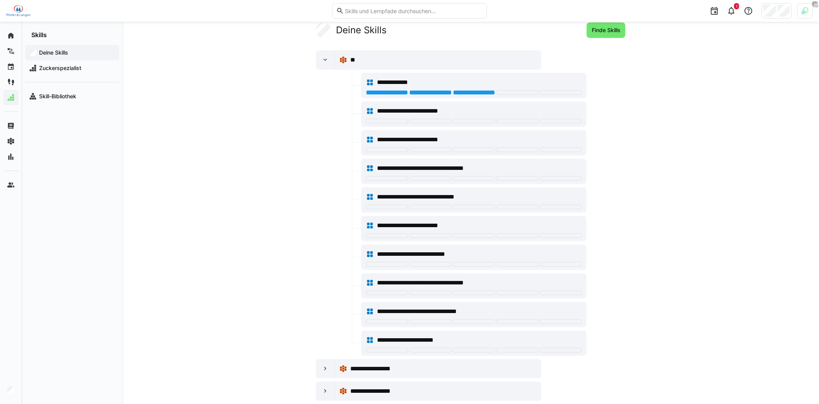
scroll to position [28, 0]
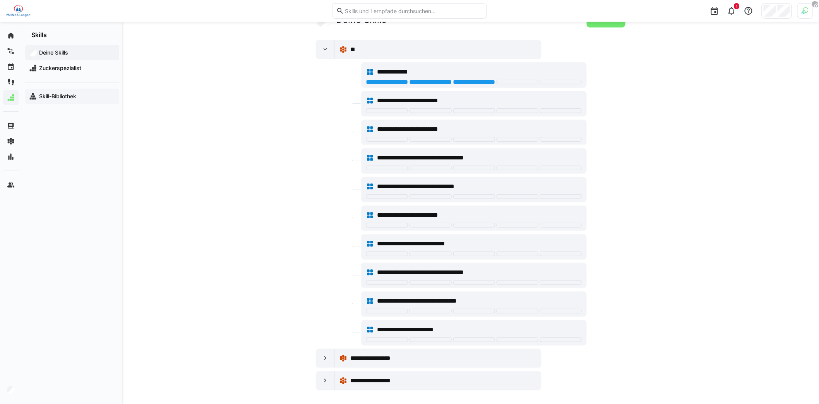
click at [0, 0] on app-navigation-label "Skill-Bibliothek" at bounding box center [0, 0] width 0 height 0
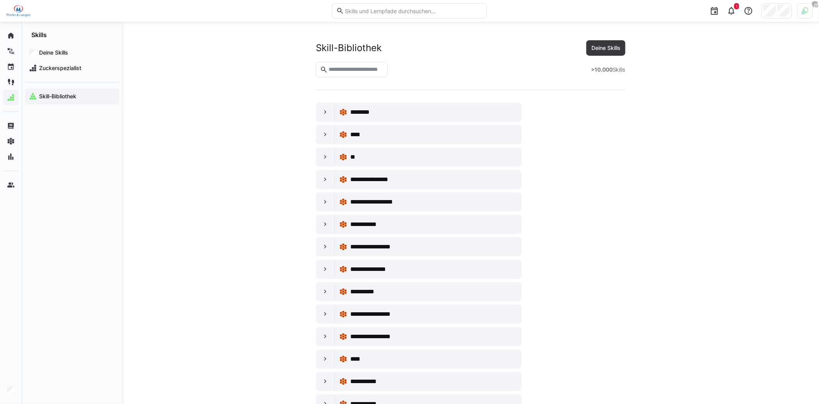
click at [365, 74] on eds-input at bounding box center [352, 69] width 72 height 15
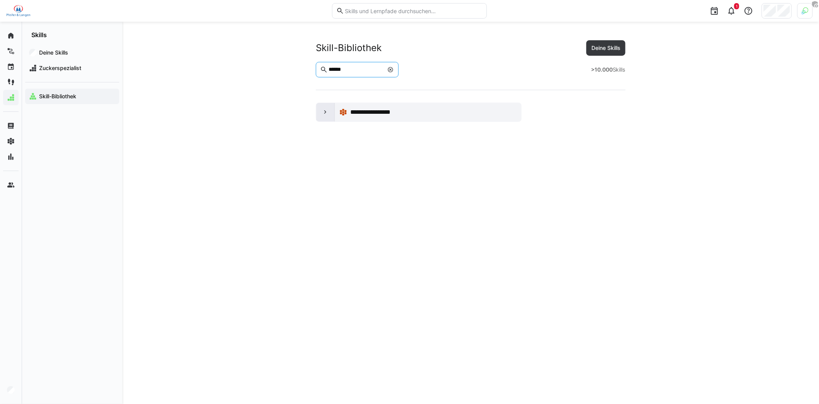
type input "******"
click at [322, 113] on eds-icon at bounding box center [326, 112] width 8 height 8
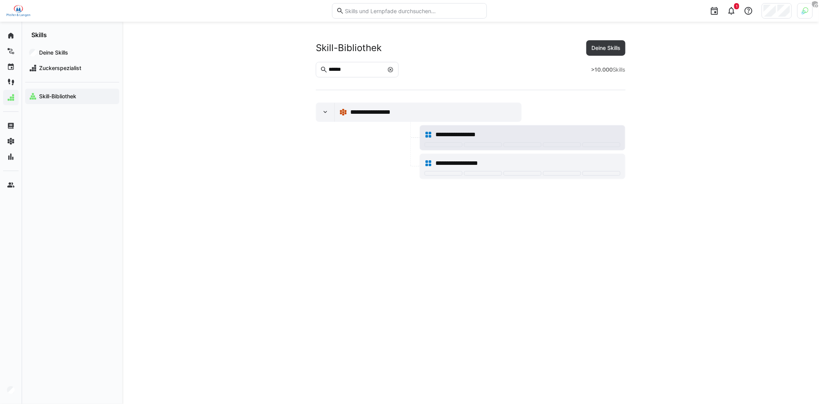
click at [500, 134] on div "**********" at bounding box center [528, 134] width 185 height 9
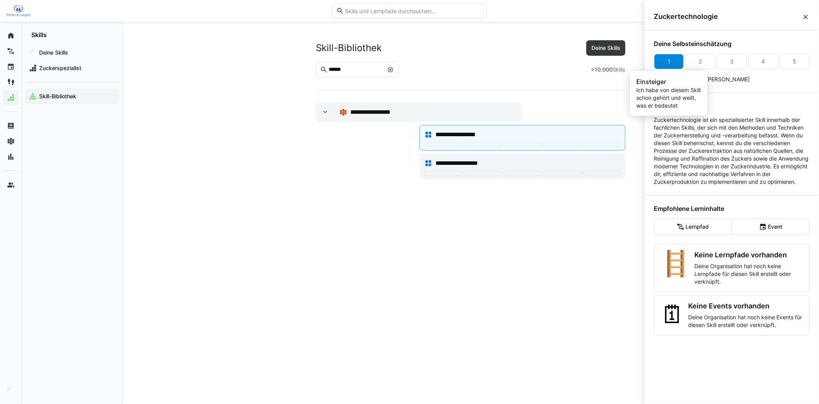
click at [676, 62] on div "1" at bounding box center [670, 61] width 30 height 15
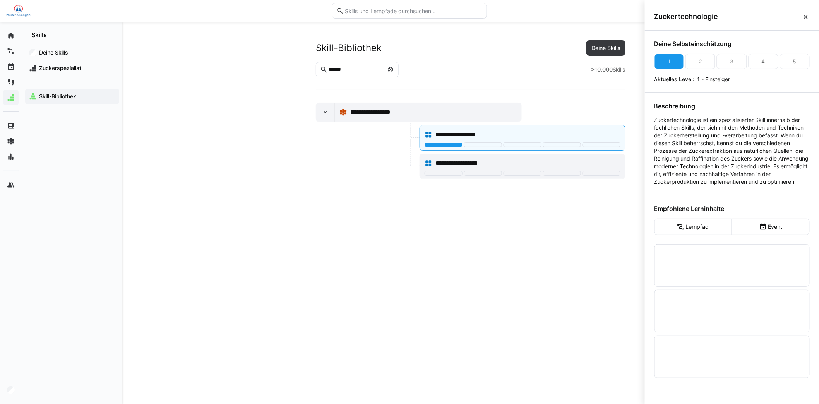
click at [459, 216] on div "**********" at bounding box center [471, 212] width 496 height 345
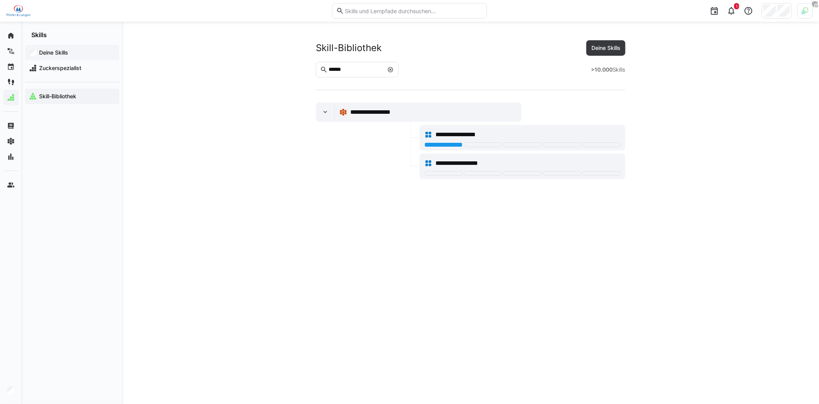
click at [0, 0] on app-navigation-label "Deine Skills" at bounding box center [0, 0] width 0 height 0
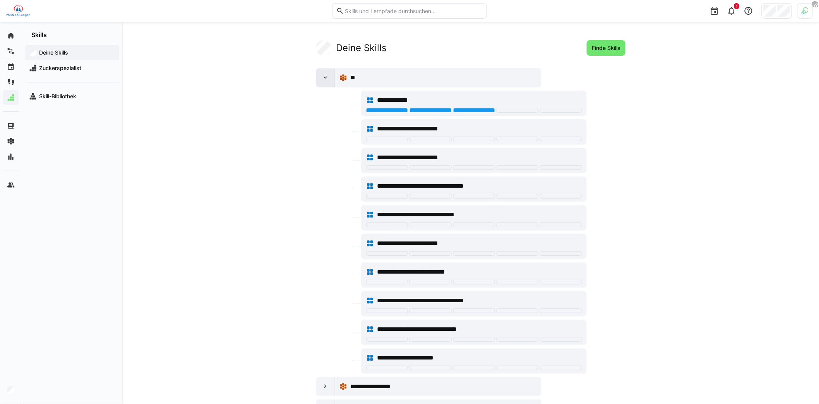
click at [326, 72] on div at bounding box center [325, 78] width 19 height 19
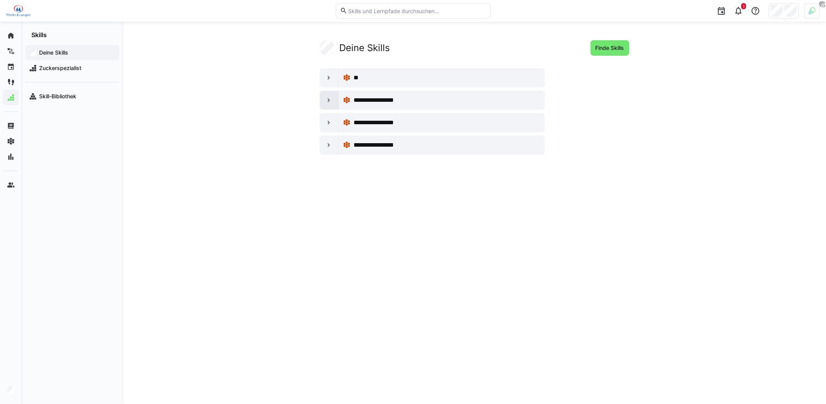
click at [329, 101] on eds-icon at bounding box center [329, 100] width 8 height 8
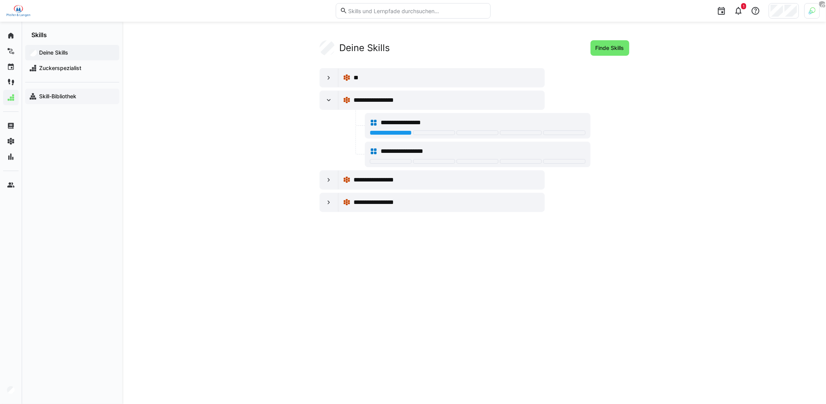
click at [76, 100] on div "Skill-Bibliothek" at bounding box center [72, 96] width 94 height 15
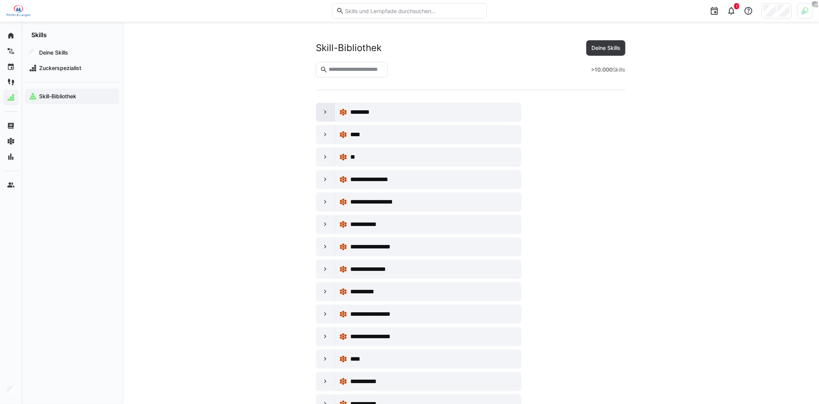
click at [327, 108] on eds-icon at bounding box center [326, 112] width 8 height 8
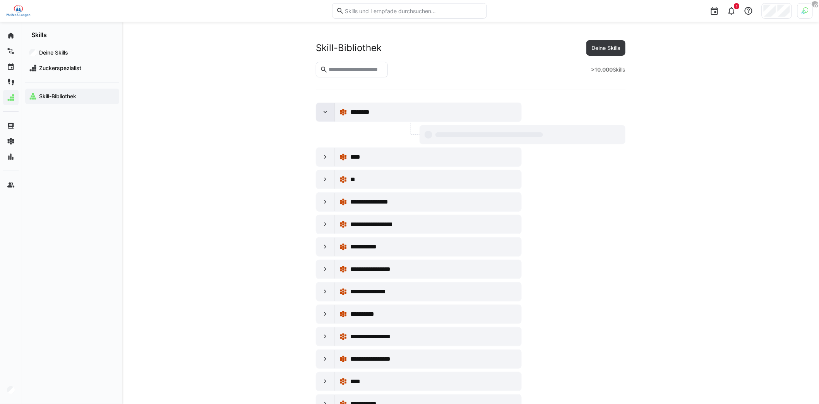
click at [327, 108] on eds-icon at bounding box center [326, 112] width 8 height 8
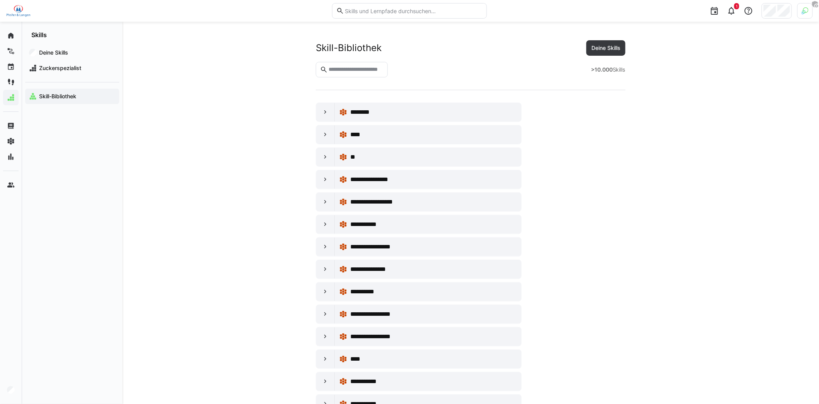
click at [366, 72] on input "text" at bounding box center [356, 69] width 56 height 7
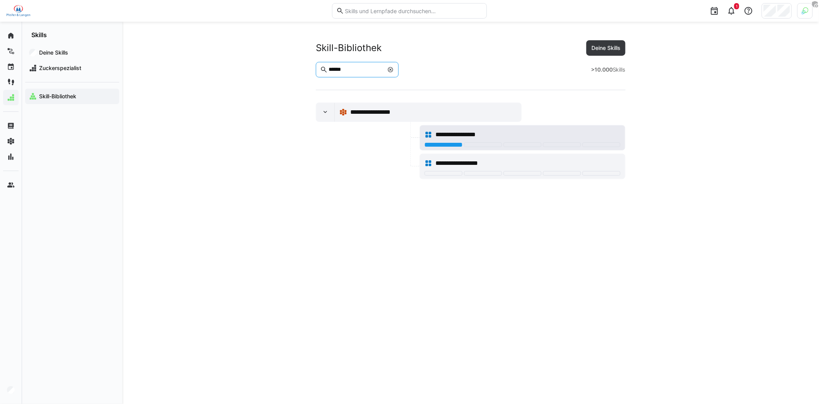
type input "******"
click at [496, 135] on div "**********" at bounding box center [528, 134] width 185 height 9
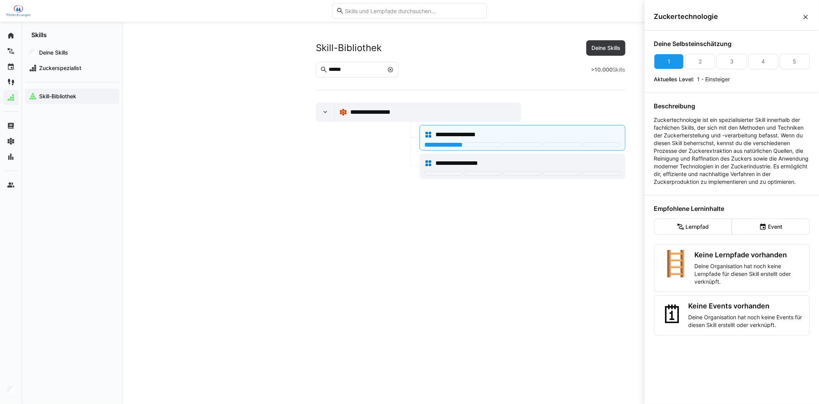
drag, startPoint x: 809, startPoint y: 16, endPoint x: 802, endPoint y: 19, distance: 7.1
click at [809, 16] on eds-icon at bounding box center [806, 17] width 8 height 8
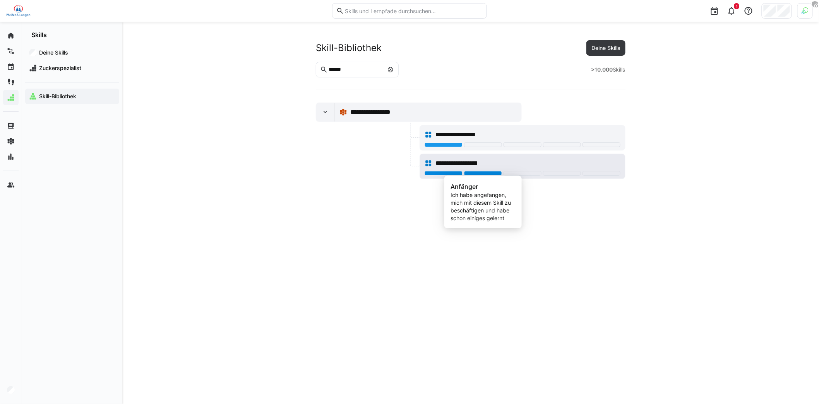
click at [485, 173] on div at bounding box center [483, 173] width 38 height 5
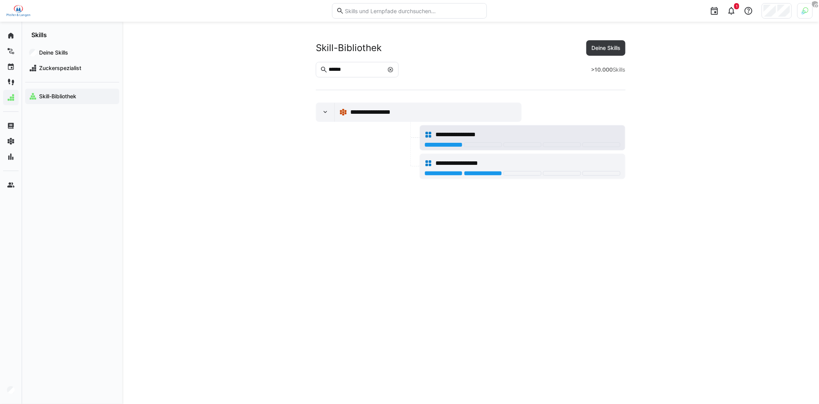
click at [527, 133] on div "**********" at bounding box center [528, 134] width 185 height 9
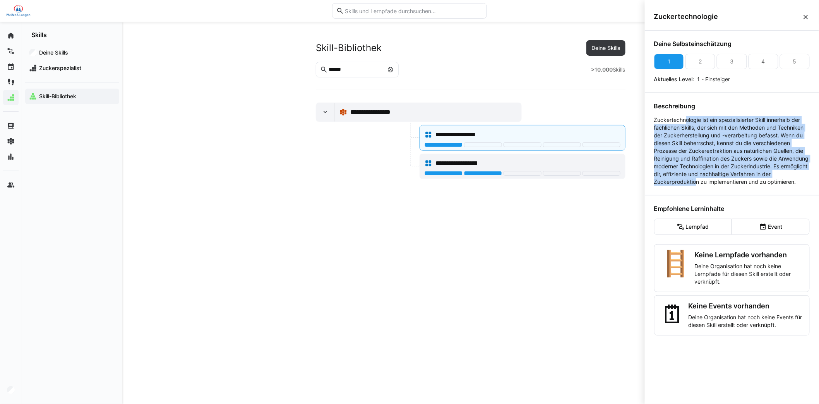
drag, startPoint x: 687, startPoint y: 122, endPoint x: 707, endPoint y: 183, distance: 63.6
click at [707, 183] on p "Zuckertechnologie ist ein spezialisierter Skill innerhalb der fachlichen Skills…" at bounding box center [733, 151] width 156 height 70
click at [723, 165] on p "Zuckertechnologie ist ein spezialisierter Skill innerhalb der fachlichen Skills…" at bounding box center [733, 151] width 156 height 70
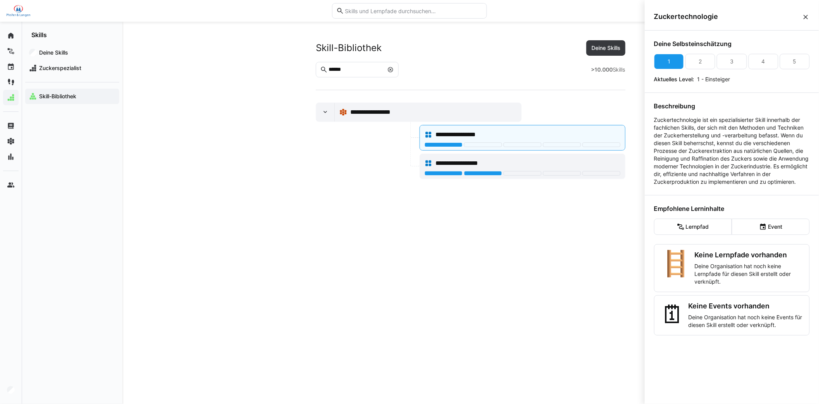
click at [806, 17] on eds-icon at bounding box center [806, 17] width 8 height 8
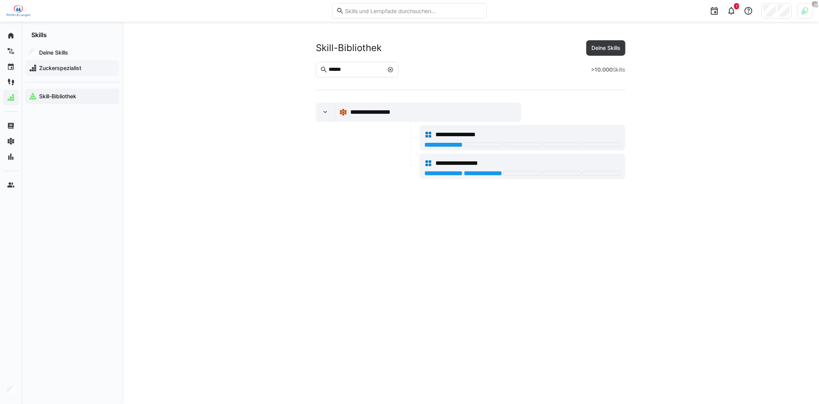
click at [61, 68] on span "Zuckerspezialist" at bounding box center [76, 68] width 77 height 8
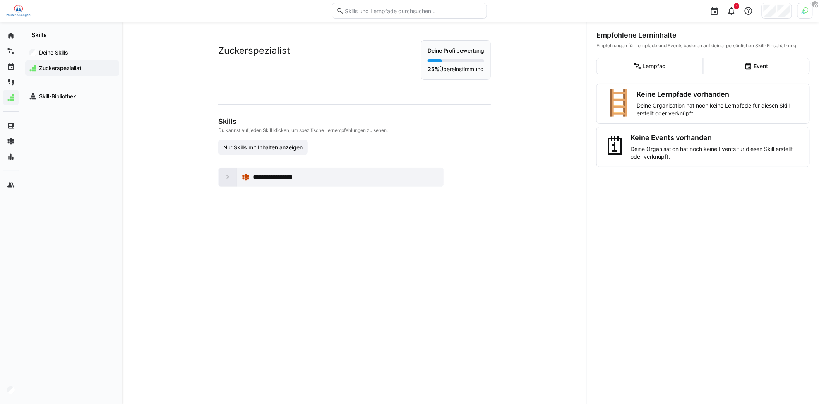
click at [226, 174] on eds-icon at bounding box center [228, 178] width 8 height 8
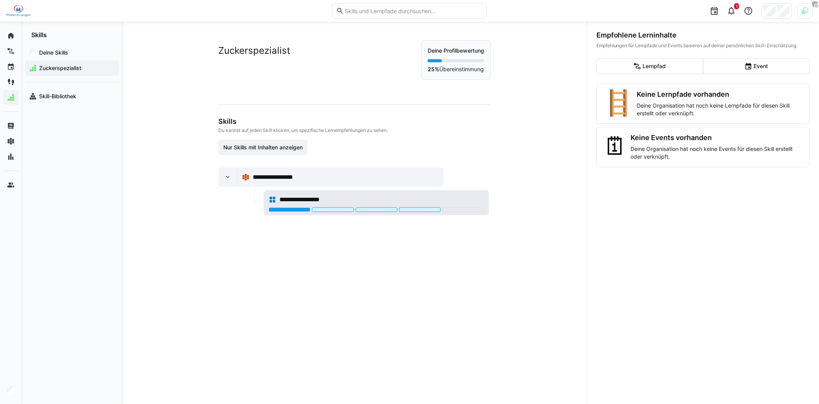
click at [345, 198] on div "**********" at bounding box center [382, 199] width 205 height 9
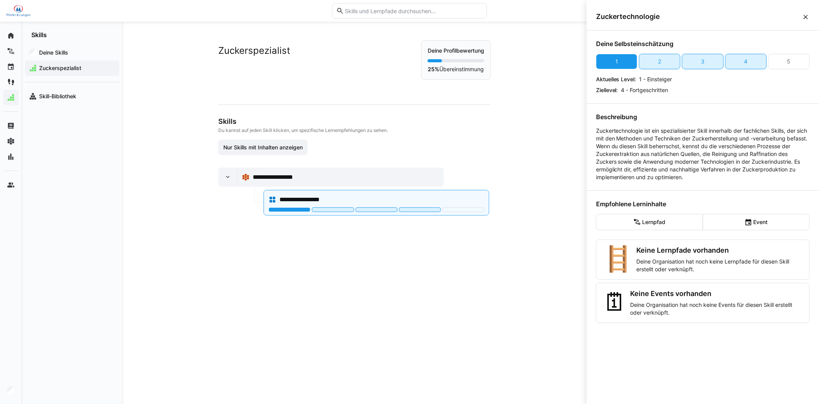
click at [800, 18] on span "Zuckertechnologie" at bounding box center [699, 16] width 206 height 9
click at [803, 17] on eds-icon at bounding box center [806, 17] width 8 height 8
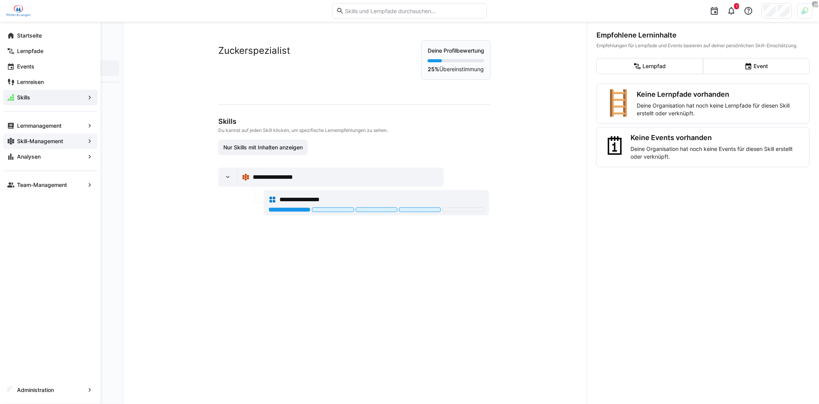
click at [0, 0] on app-navigation-label "Skill-Management" at bounding box center [0, 0] width 0 height 0
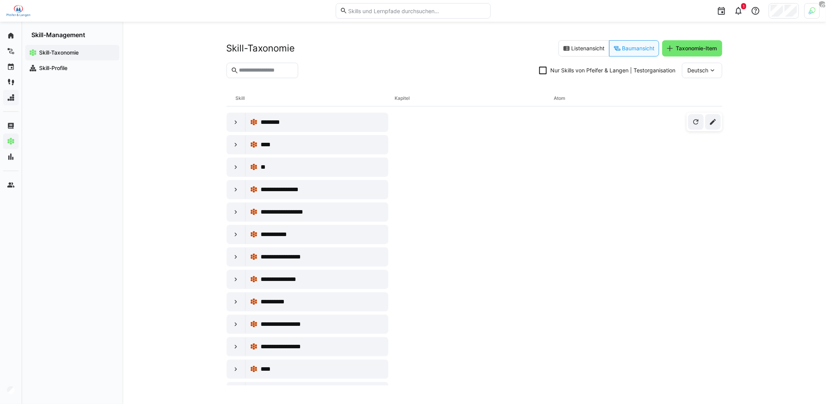
click at [279, 69] on input "text" at bounding box center [266, 70] width 56 height 7
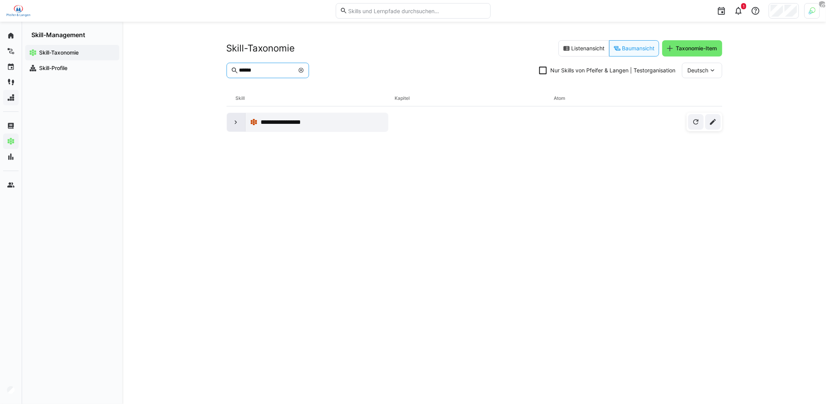
type input "******"
click at [237, 124] on eds-icon at bounding box center [236, 123] width 8 height 8
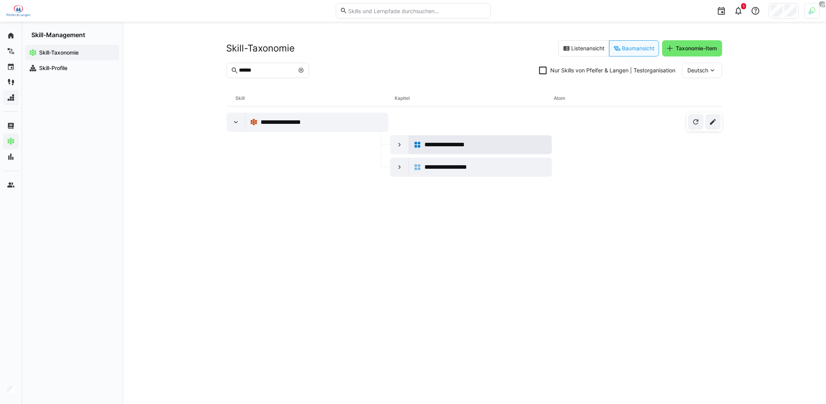
click at [461, 144] on span "**********" at bounding box center [451, 144] width 55 height 9
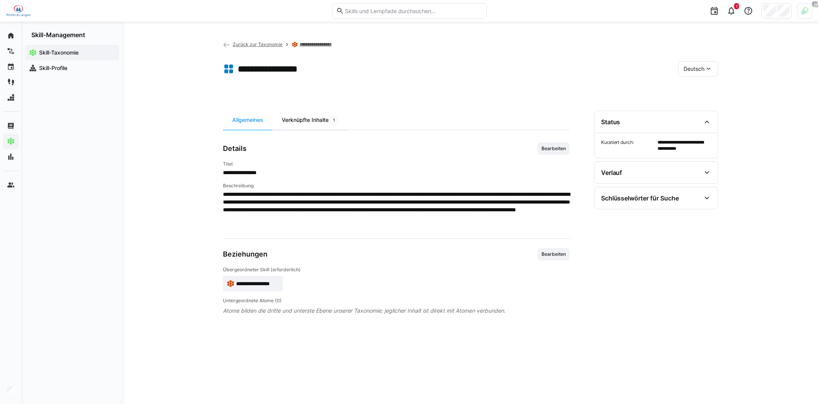
click at [311, 123] on div "Verknüpfte Inhalte 1" at bounding box center [310, 120] width 75 height 19
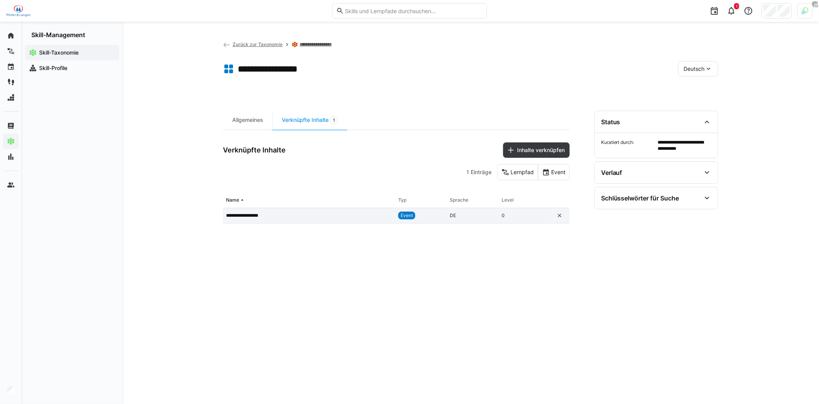
click at [253, 216] on p "**********" at bounding box center [247, 216] width 43 height 6
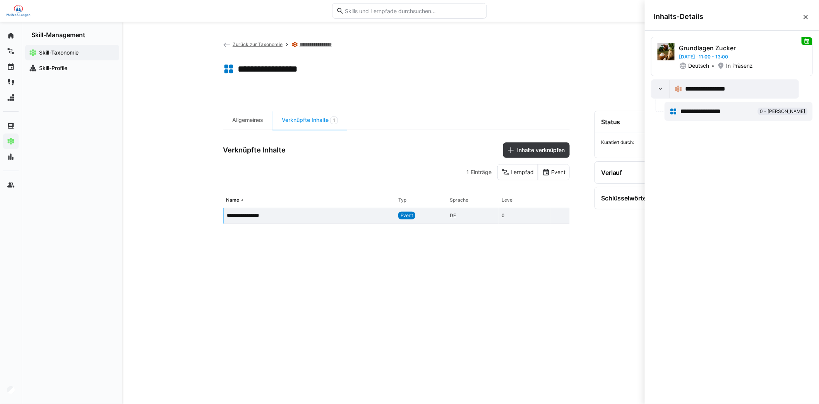
drag, startPoint x: 734, startPoint y: 54, endPoint x: 679, endPoint y: 57, distance: 55.4
click at [679, 57] on div "Grundlagen Zucker [DATE] · 11:00 - 13:00 Deutsch In [GEOGRAPHIC_DATA]" at bounding box center [732, 56] width 149 height 26
click at [718, 48] on p "Grundlagen Zucker" at bounding box center [717, 47] width 74 height 9
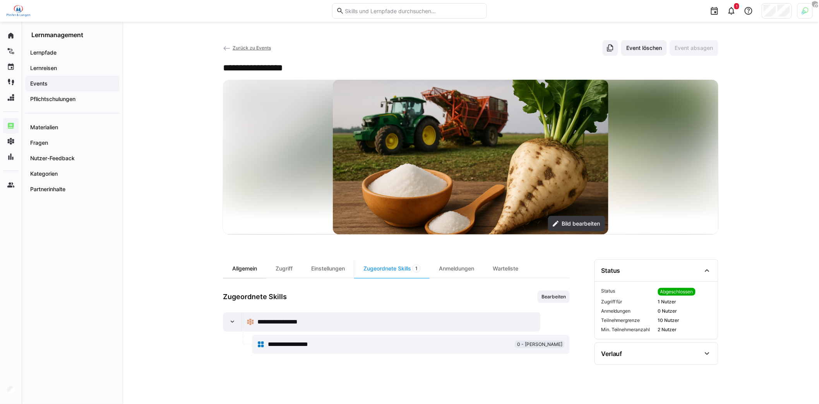
click at [251, 271] on div "Allgemein" at bounding box center [244, 268] width 43 height 19
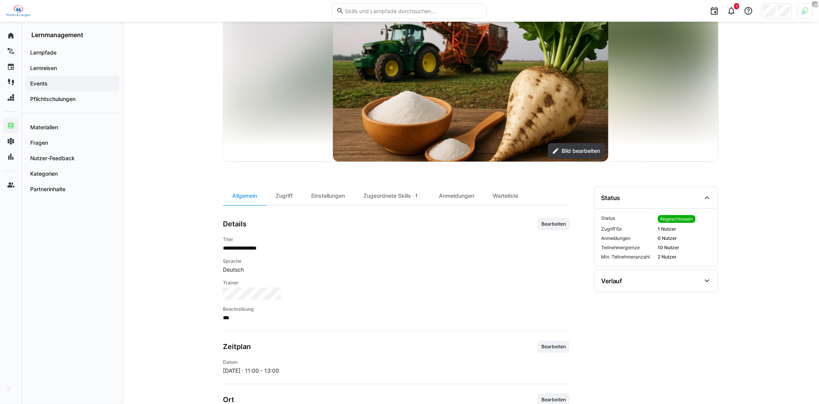
scroll to position [73, 0]
click at [562, 346] on span "Bearbeiten" at bounding box center [554, 347] width 26 height 6
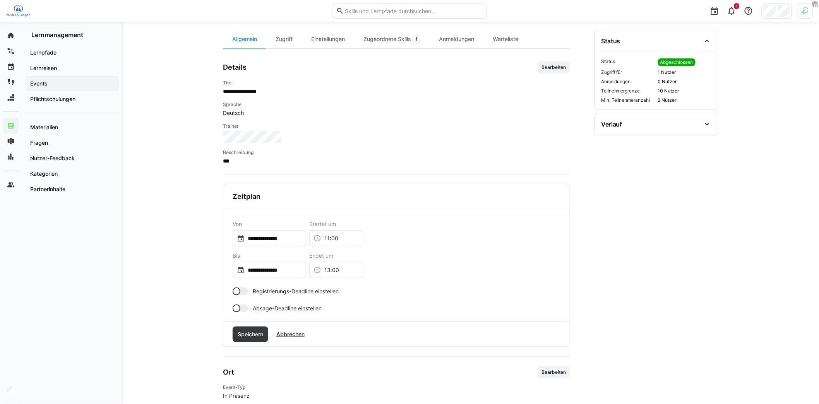
scroll to position [230, 0]
click at [275, 240] on div "**********" at bounding box center [270, 238] width 74 height 16
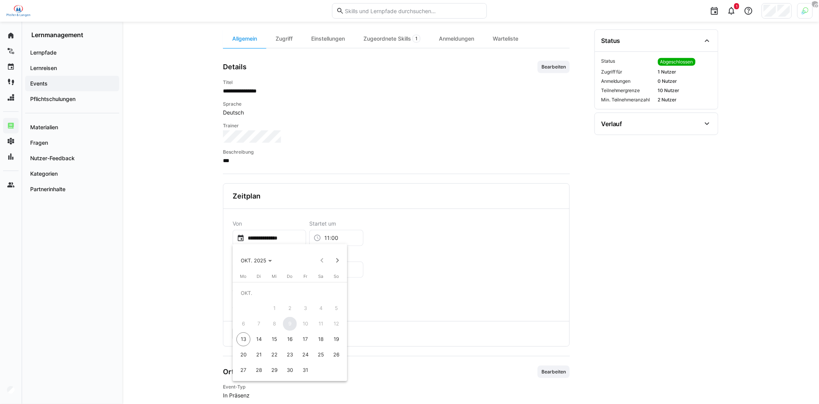
click at [304, 369] on span "31" at bounding box center [306, 371] width 14 height 14
type input "**********"
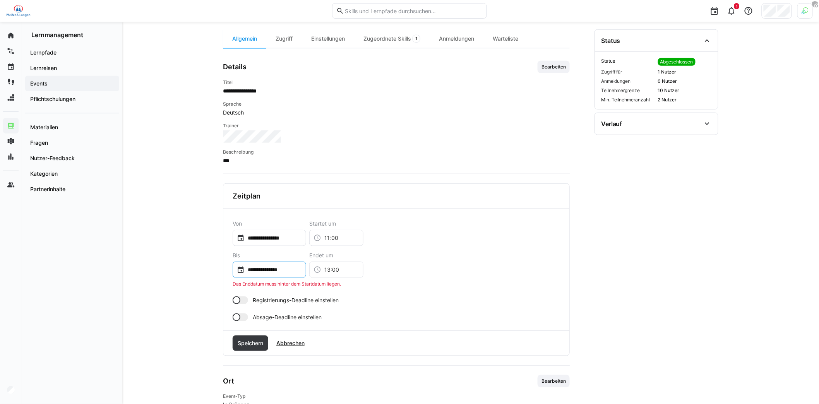
click at [283, 271] on input "**********" at bounding box center [273, 270] width 57 height 8
click at [306, 249] on span "31" at bounding box center [306, 249] width 14 height 14
type input "**********"
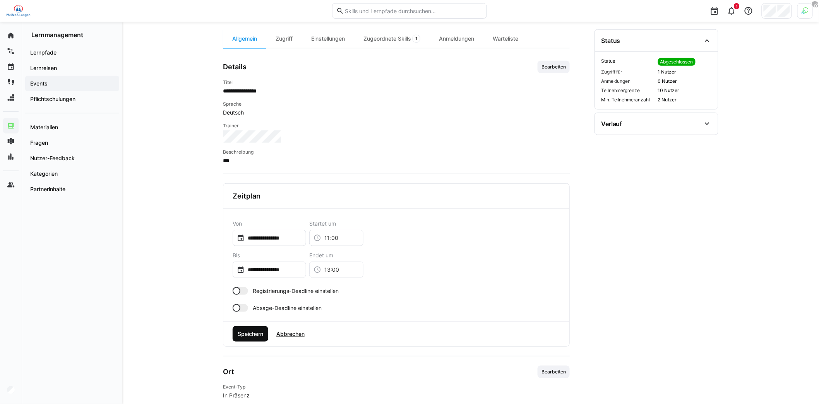
click at [259, 330] on span "Speichern" at bounding box center [251, 334] width 28 height 8
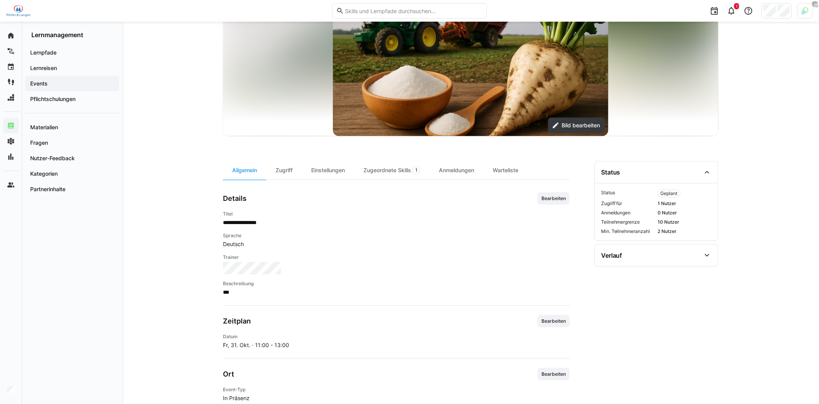
scroll to position [7, 0]
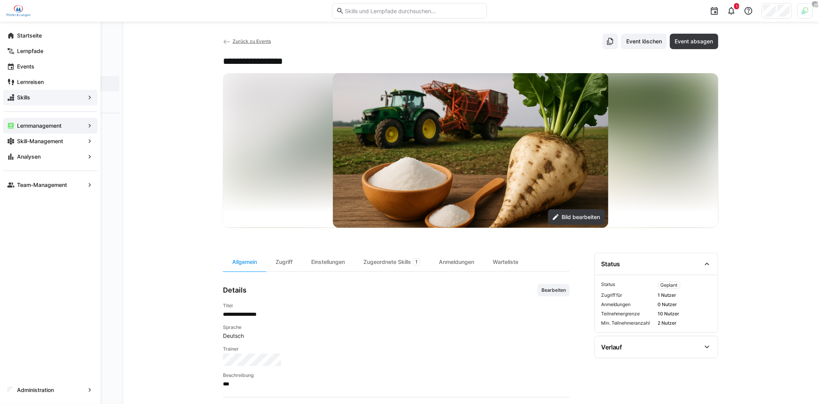
click at [39, 95] on span "Skills" at bounding box center [50, 98] width 69 height 8
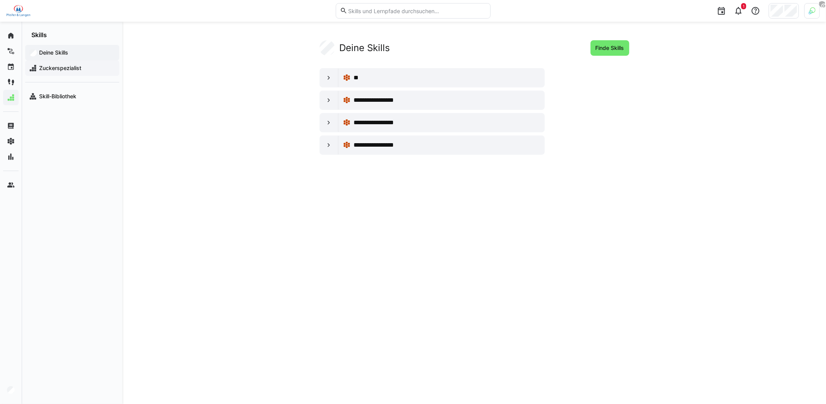
click at [52, 67] on span "Zuckerspezialist" at bounding box center [76, 68] width 77 height 8
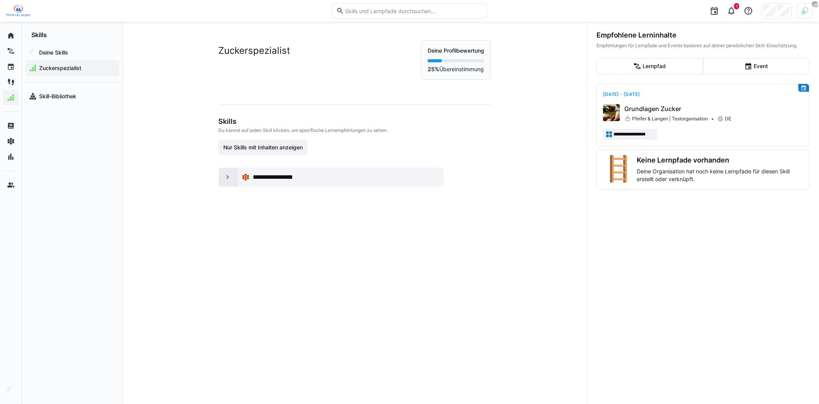
click at [226, 178] on eds-icon at bounding box center [228, 178] width 8 height 8
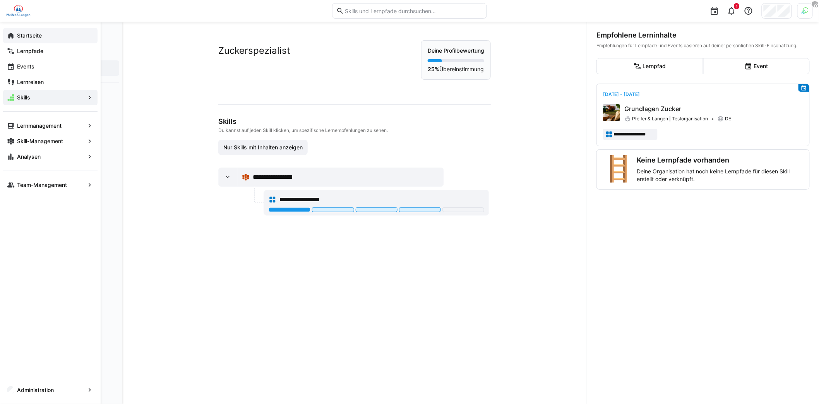
click at [0, 0] on app-navigation-label "Startseite" at bounding box center [0, 0] width 0 height 0
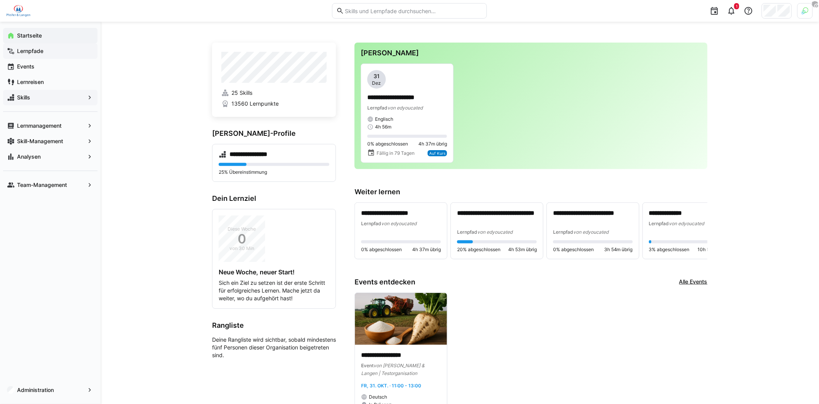
click at [47, 52] on span "Lernpfade" at bounding box center [55, 51] width 78 height 8
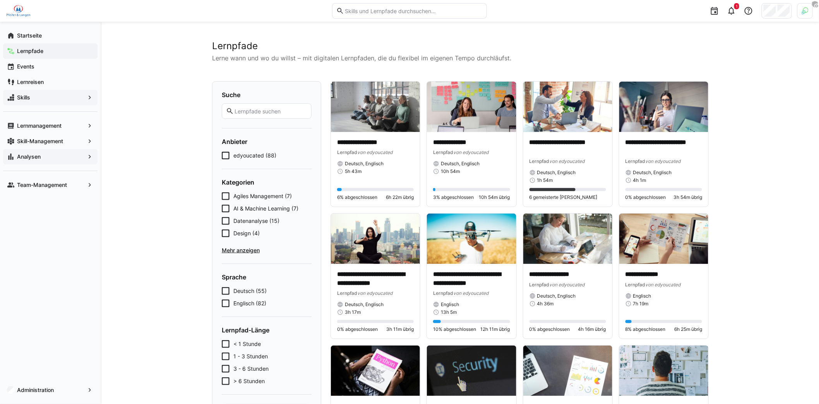
click at [52, 154] on span "Analysen" at bounding box center [50, 157] width 69 height 8
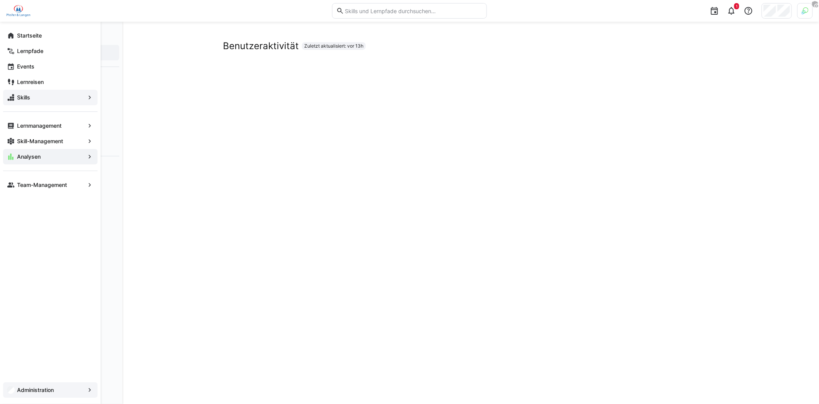
click at [33, 386] on div "Administration" at bounding box center [50, 390] width 94 height 15
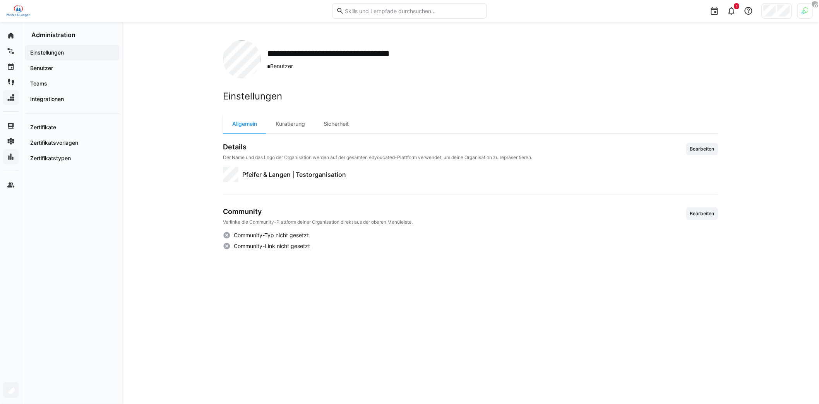
click at [809, 8] on div at bounding box center [805, 10] width 15 height 15
click at [715, 91] on span "Aktivieren" at bounding box center [721, 91] width 24 height 6
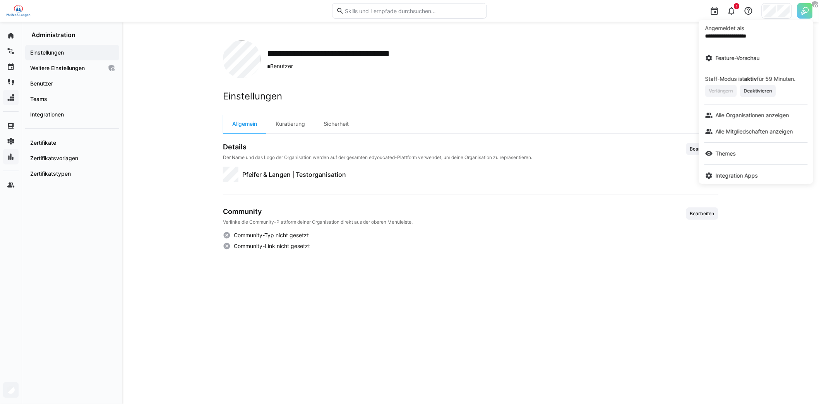
click at [70, 68] on div at bounding box center [409, 202] width 819 height 404
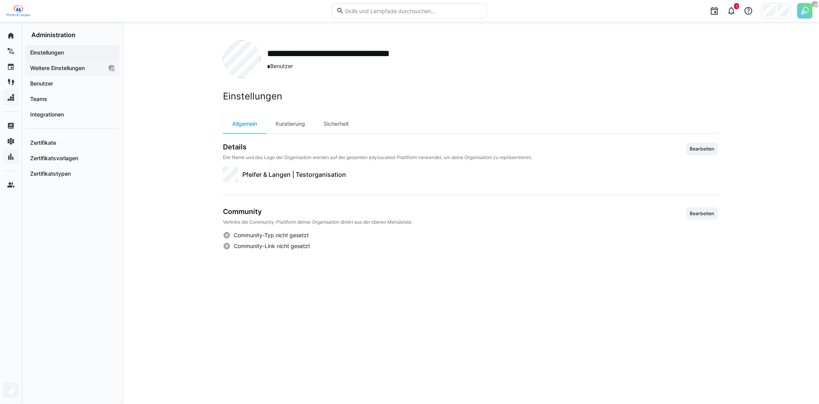
click at [0, 0] on app-navigation-label "Weitere Einstellungen" at bounding box center [0, 0] width 0 height 0
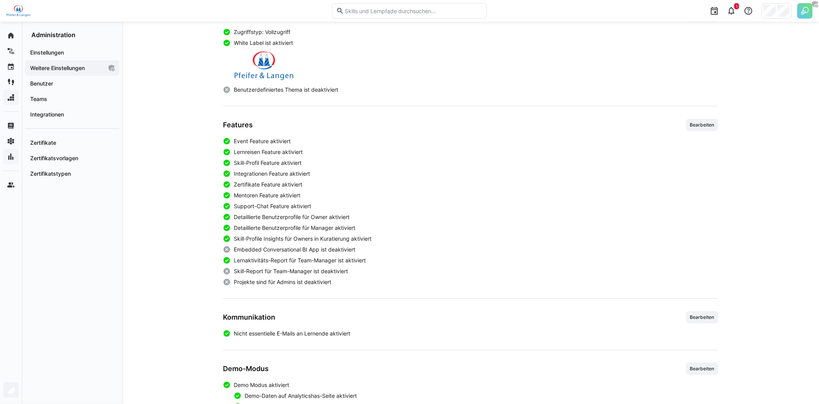
scroll to position [134, 0]
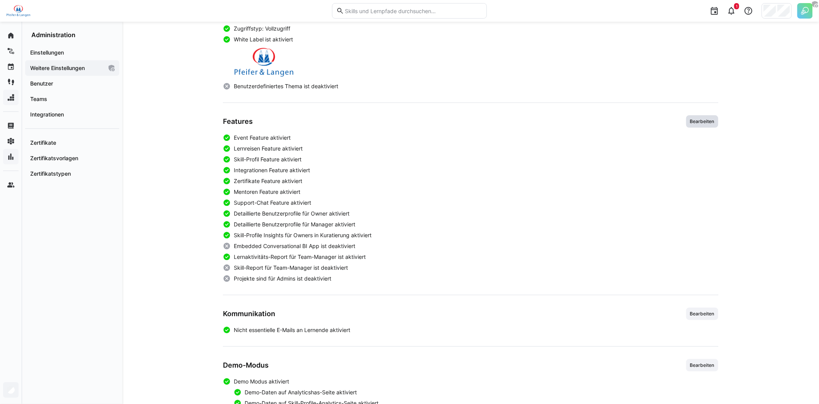
click at [692, 123] on span "Bearbeiten" at bounding box center [703, 122] width 26 height 6
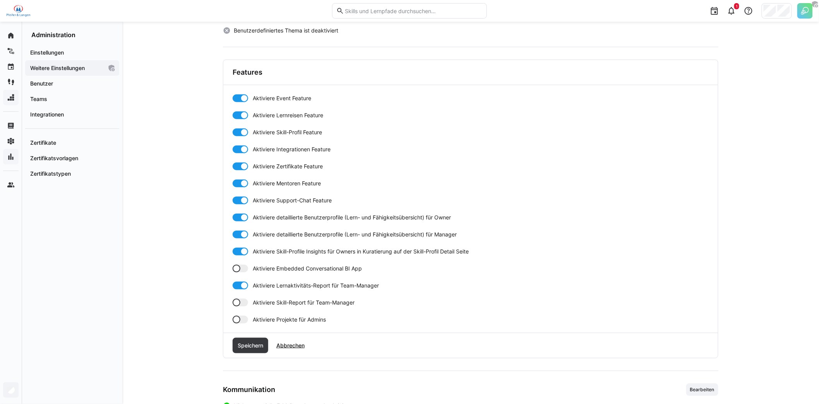
scroll to position [211, 0]
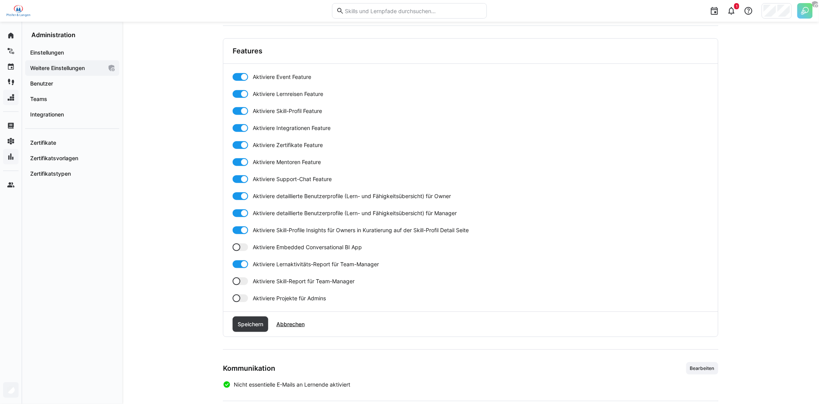
click at [244, 280] on div at bounding box center [240, 282] width 15 height 8
click at [245, 295] on div at bounding box center [240, 299] width 15 height 8
click at [253, 322] on span "Speichern" at bounding box center [251, 325] width 28 height 8
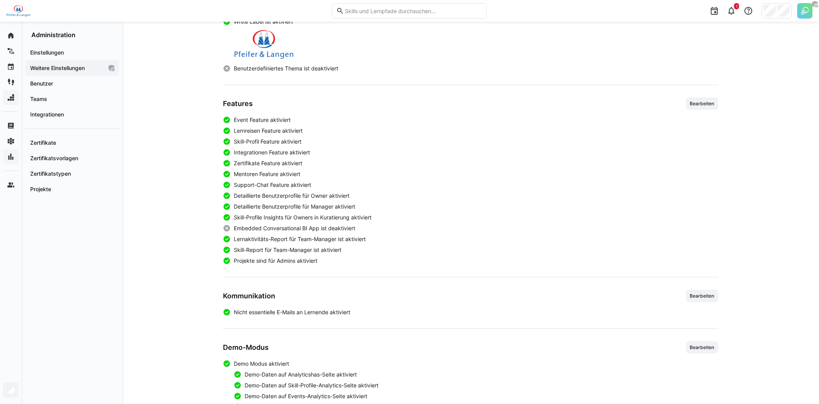
scroll to position [56, 0]
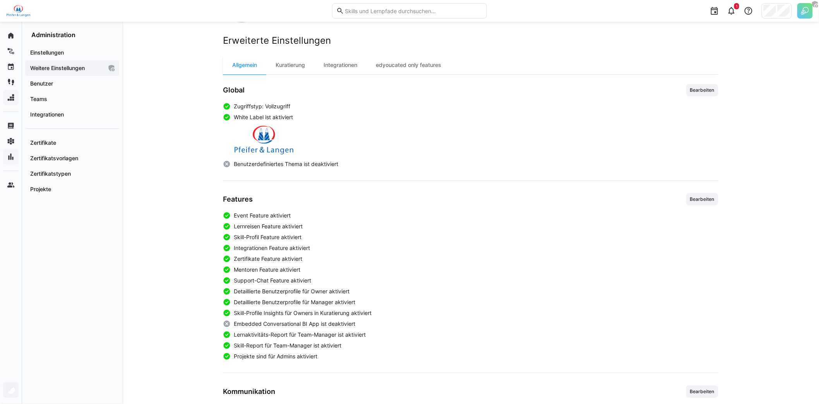
click at [287, 77] on div "Allgemein Kuratierung Integrationen edyoucated only features Global Bearbeiten …" at bounding box center [471, 303] width 496 height 495
click at [292, 67] on div "Kuratierung" at bounding box center [290, 65] width 48 height 19
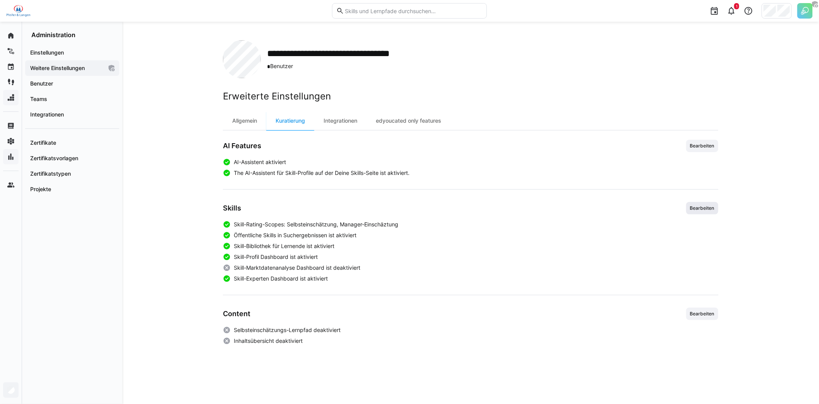
click at [699, 209] on span "Bearbeiten" at bounding box center [703, 208] width 26 height 6
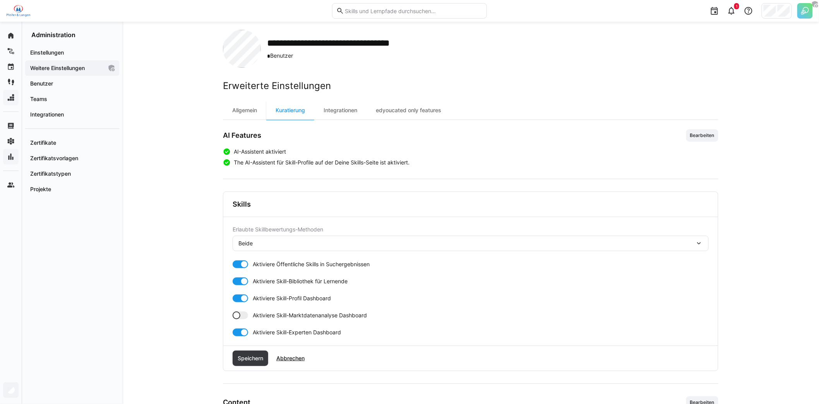
scroll to position [16, 0]
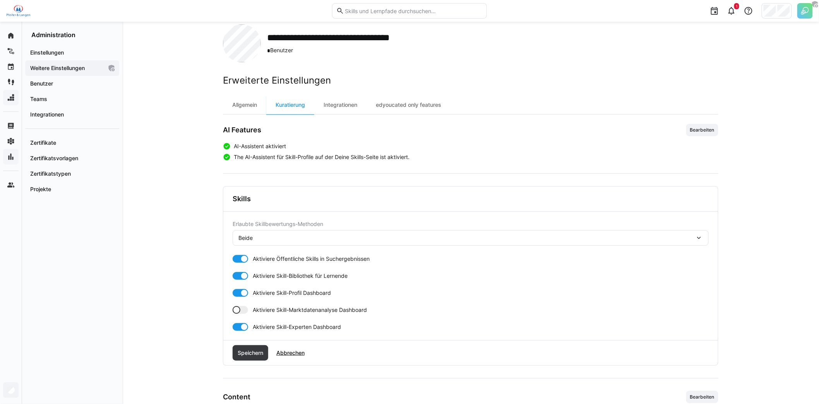
click at [239, 310] on div at bounding box center [237, 310] width 8 height 8
click at [248, 350] on span "Speichern" at bounding box center [251, 353] width 28 height 8
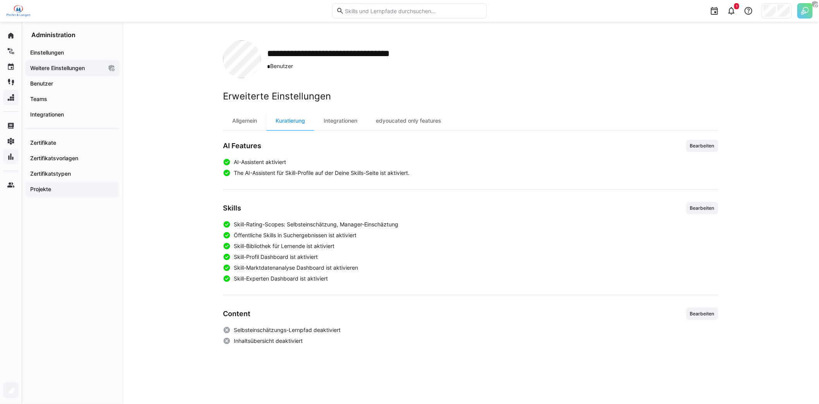
click at [69, 190] on span "Projekte" at bounding box center [72, 190] width 86 height 8
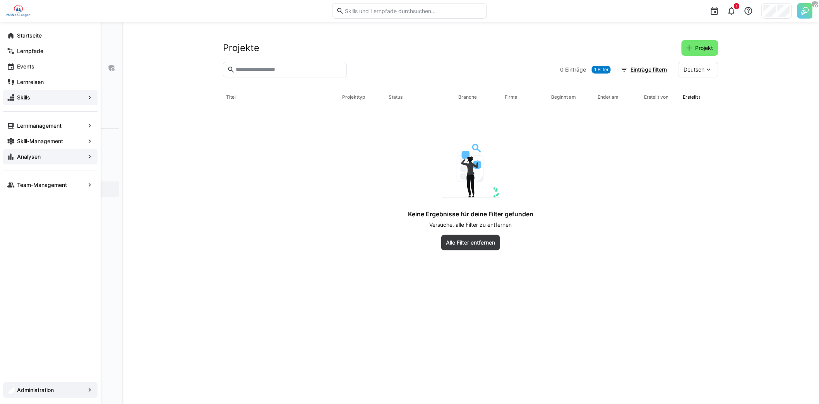
click at [0, 0] on app-navigation-label "Analysen" at bounding box center [0, 0] width 0 height 0
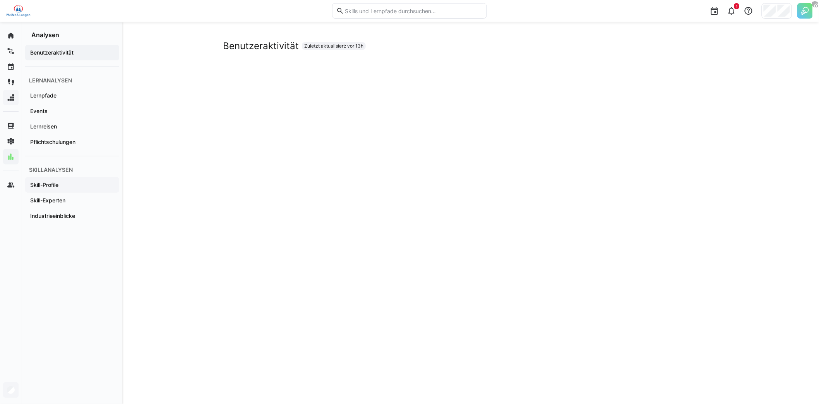
click at [81, 182] on span "Skill-Profile" at bounding box center [72, 185] width 86 height 8
click at [78, 215] on span "Industrieeinblicke" at bounding box center [72, 216] width 86 height 8
click at [77, 197] on span "Skill-Experten" at bounding box center [72, 201] width 86 height 8
click at [83, 183] on span "Skill-Profile" at bounding box center [72, 185] width 86 height 8
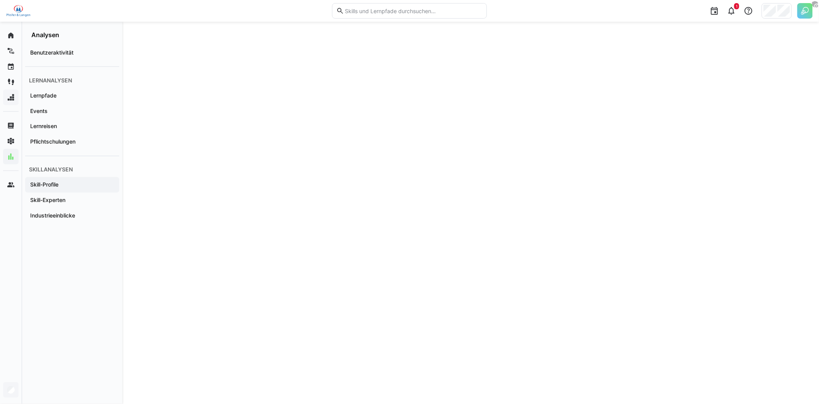
scroll to position [531, 0]
click at [202, 131] on div "Skill-Profile Zuletzt aktualisiert: vor 13h" at bounding box center [470, 9] width 697 height 1037
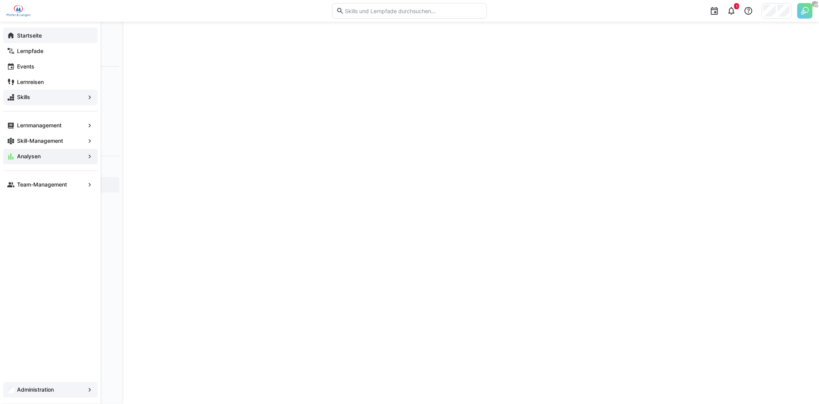
click at [0, 0] on app-navigation-label "Startseite" at bounding box center [0, 0] width 0 height 0
